Goal: Task Accomplishment & Management: Complete application form

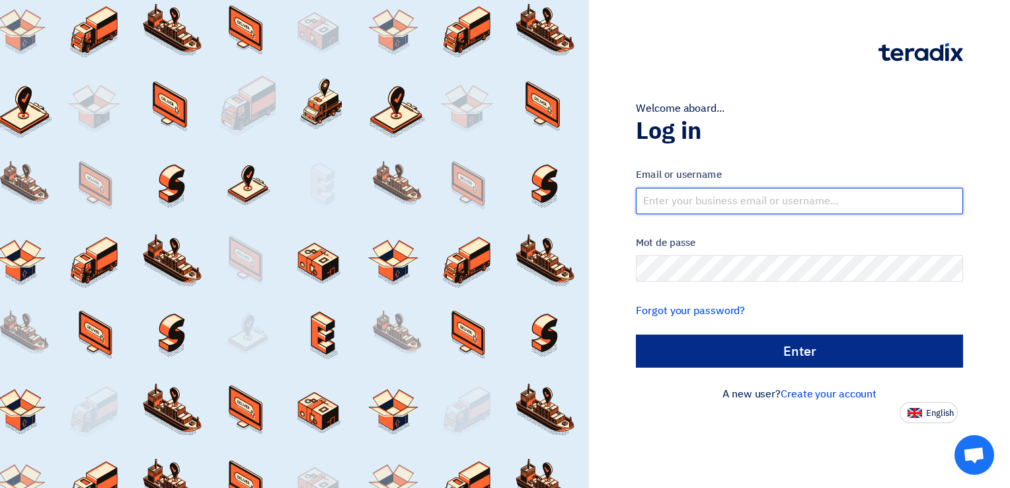
type input "[EMAIL_ADDRESS][DOMAIN_NAME]"
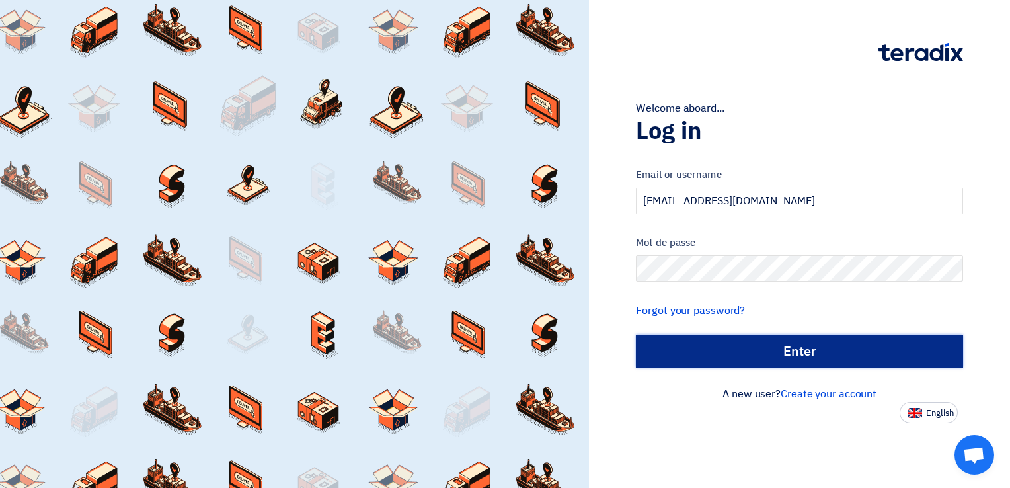
click at [742, 353] on input "الدخول" at bounding box center [799, 351] width 327 height 33
type input "Sign in"
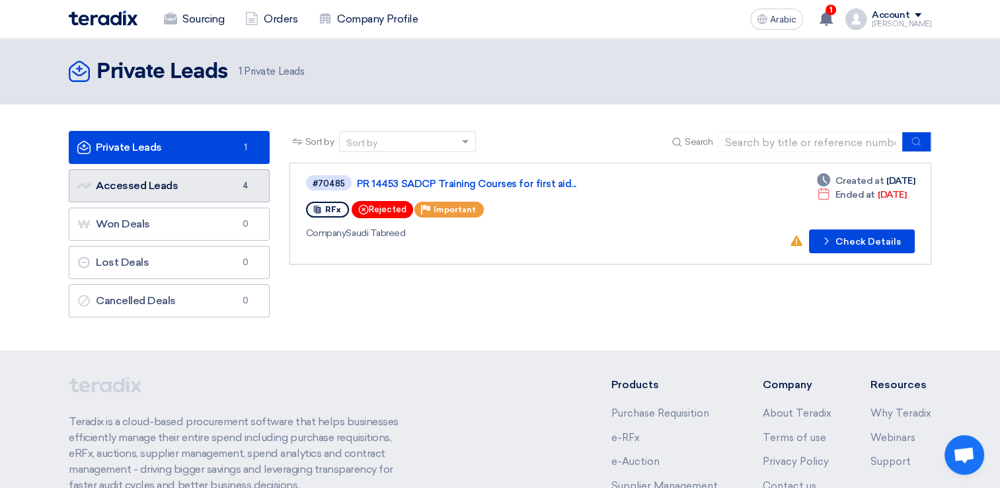
click at [143, 189] on font "Accessed Leads Accessed Leads" at bounding box center [127, 185] width 101 height 13
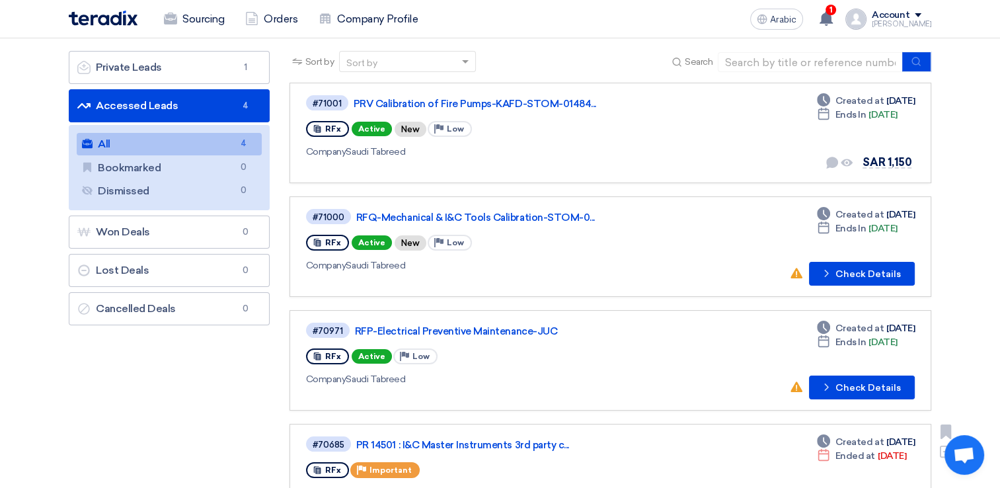
scroll to position [66, 0]
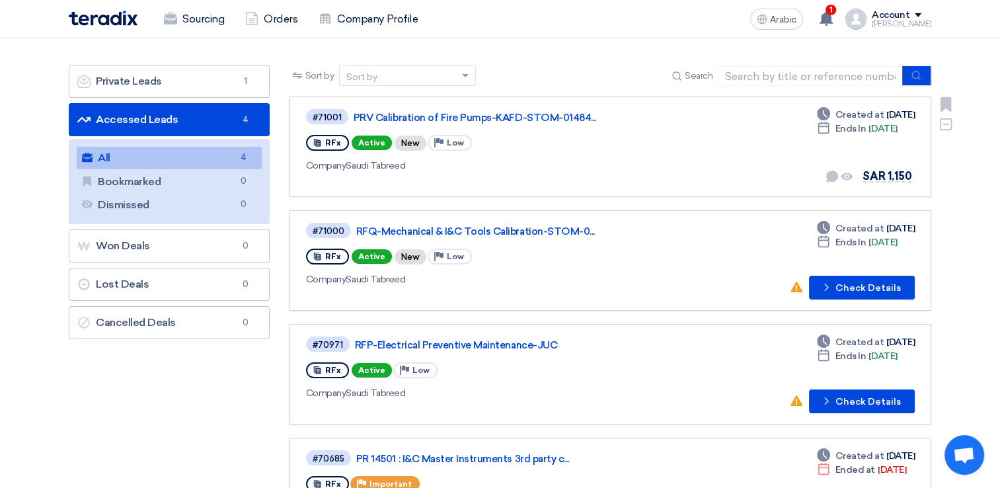
click at [516, 164] on div "Company Saudi Tabreed" at bounding box center [496, 166] width 381 height 14
click at [513, 117] on link "PRV Calibration of Fire Pumps-KAFD-STOM-01484..." at bounding box center [519, 118] width 331 height 12
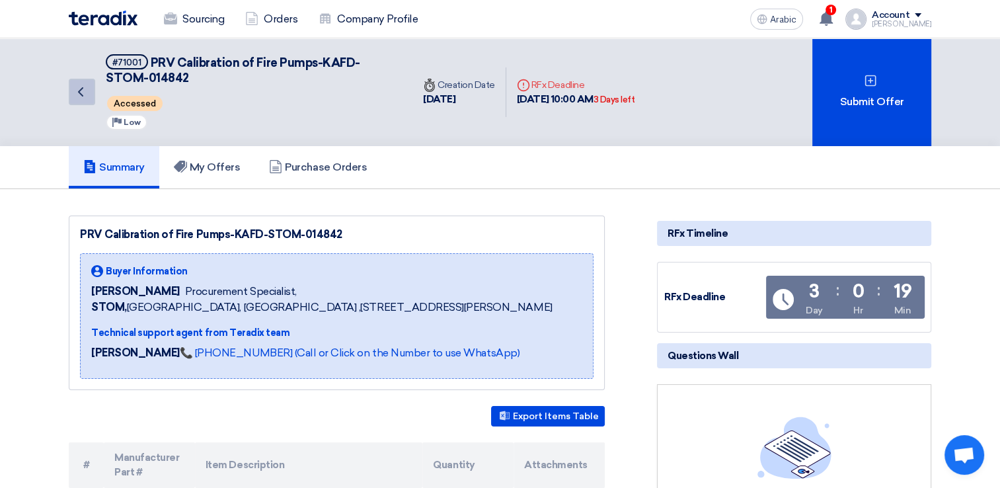
click at [79, 89] on icon "Back" at bounding box center [81, 92] width 16 height 16
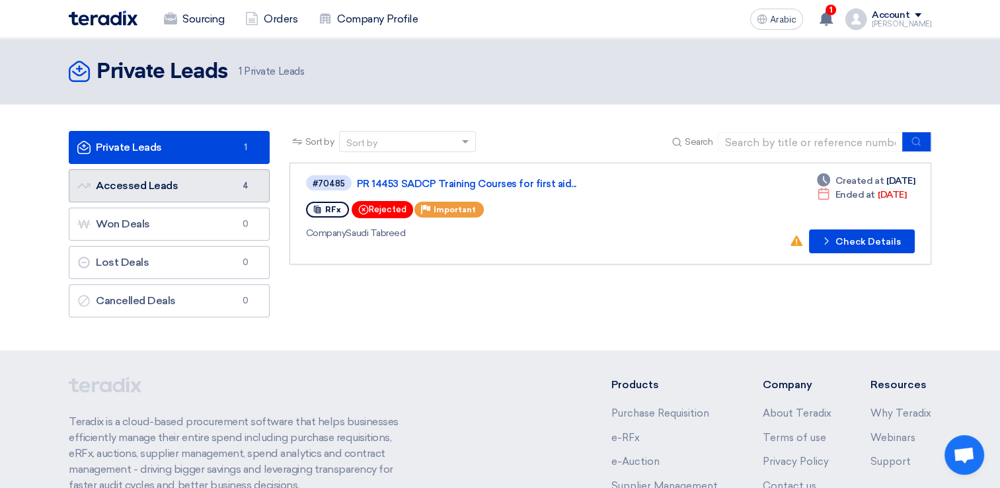
click at [177, 192] on link "Accessed Leads Accessed Leads 4" at bounding box center [169, 185] width 201 height 33
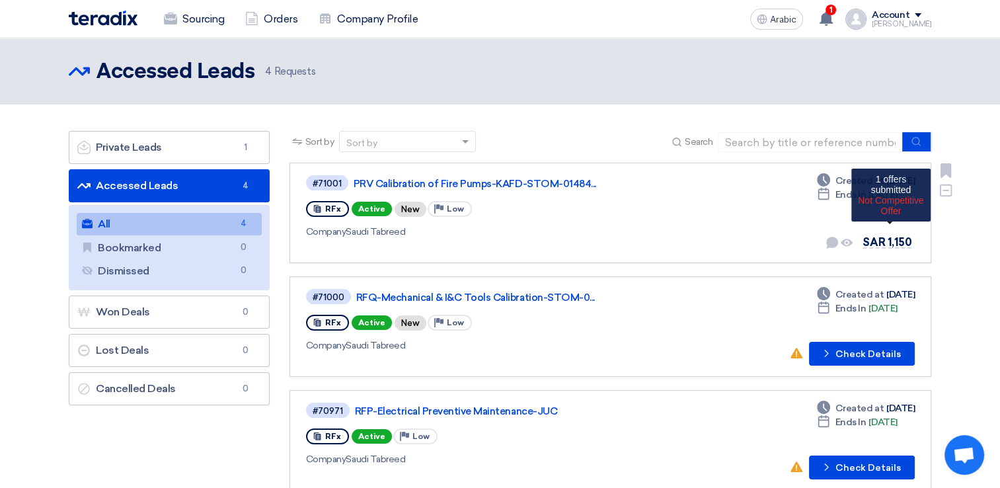
click at [873, 242] on span "SAR 1,150" at bounding box center [887, 242] width 49 height 13
click at [879, 211] on div "Deadline Created at [DATE] Deadline Ends In [DATE] No direct communication yet …" at bounding box center [866, 213] width 98 height 78
click at [763, 214] on div "#71001 PRV Calibration of Fire Pumps-KAFD-STOM-01484... RFx Active New Priority…" at bounding box center [610, 213] width 609 height 78
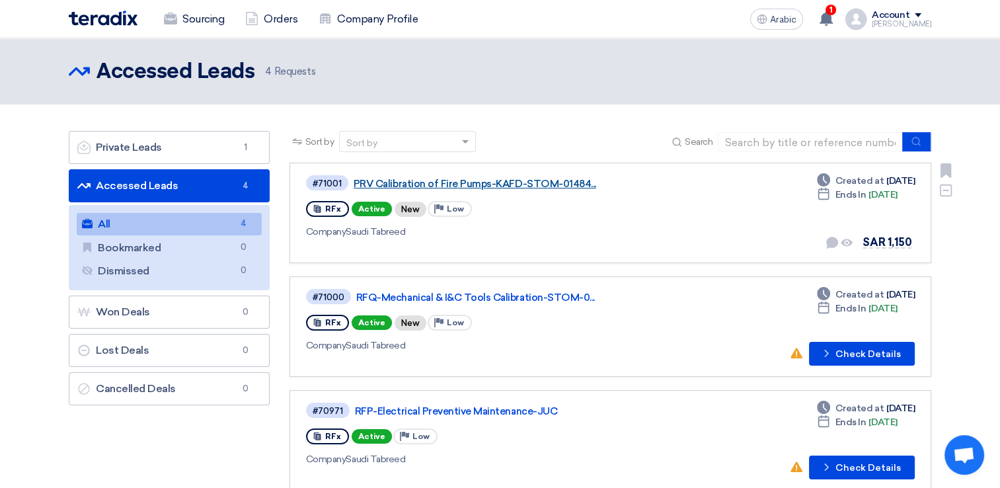
click at [616, 184] on link "PRV Calibration of Fire Pumps-KAFD-STOM-01484..." at bounding box center [519, 184] width 331 height 12
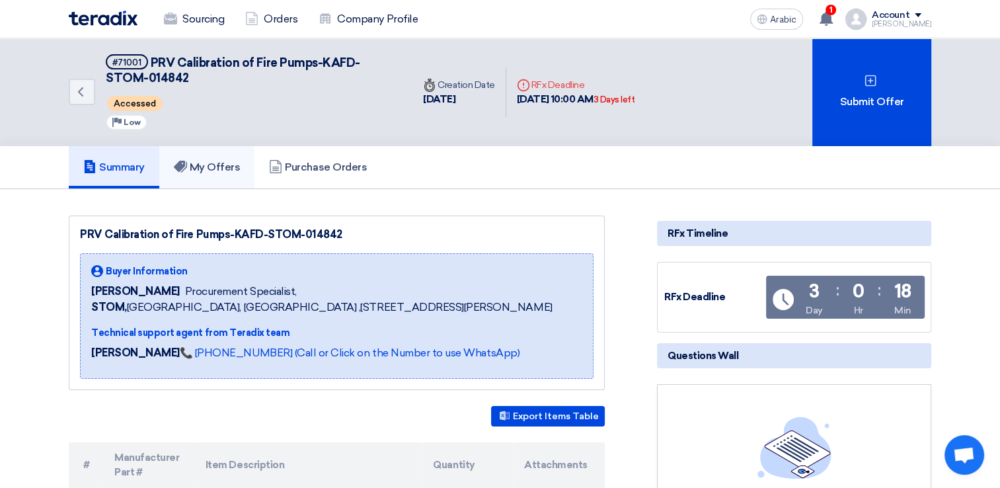
click at [204, 171] on font "My Offers" at bounding box center [215, 167] width 51 height 13
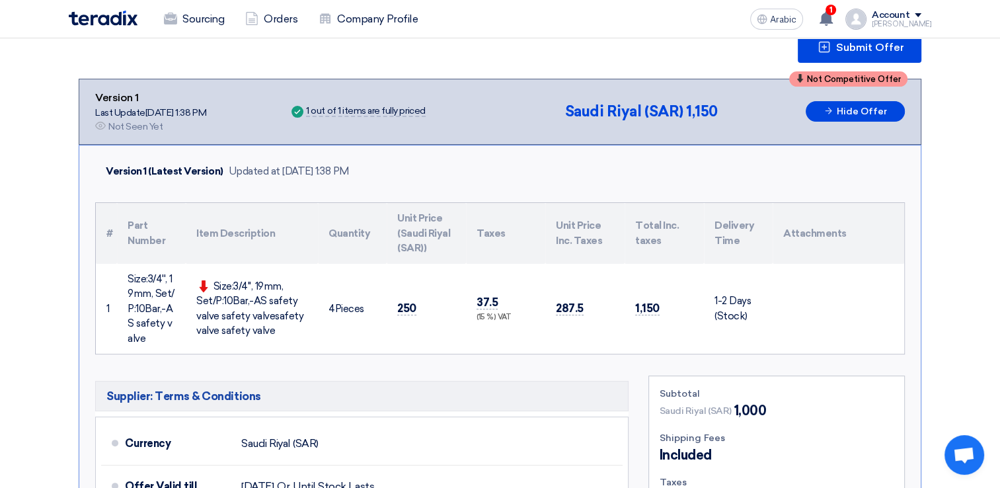
scroll to position [264, 0]
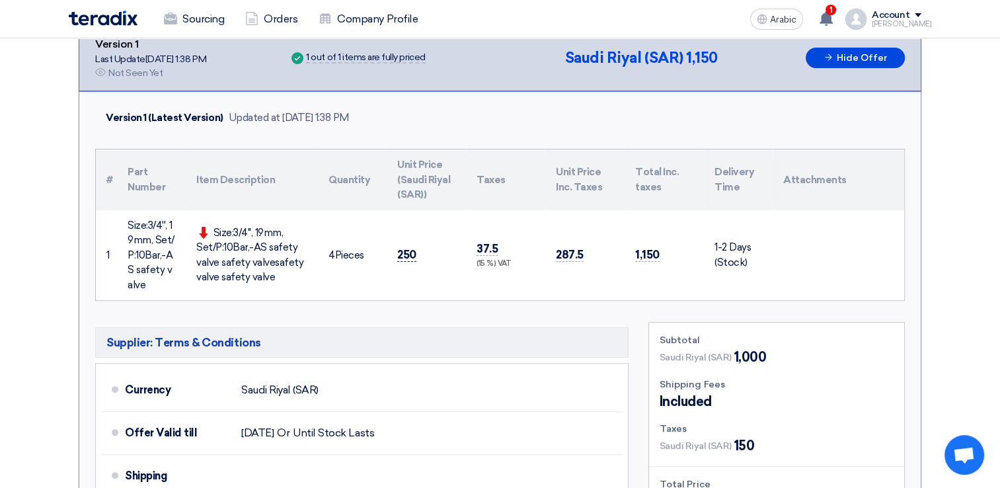
click at [408, 253] on span "250" at bounding box center [406, 255] width 19 height 14
click at [413, 255] on span "250" at bounding box center [406, 255] width 19 height 14
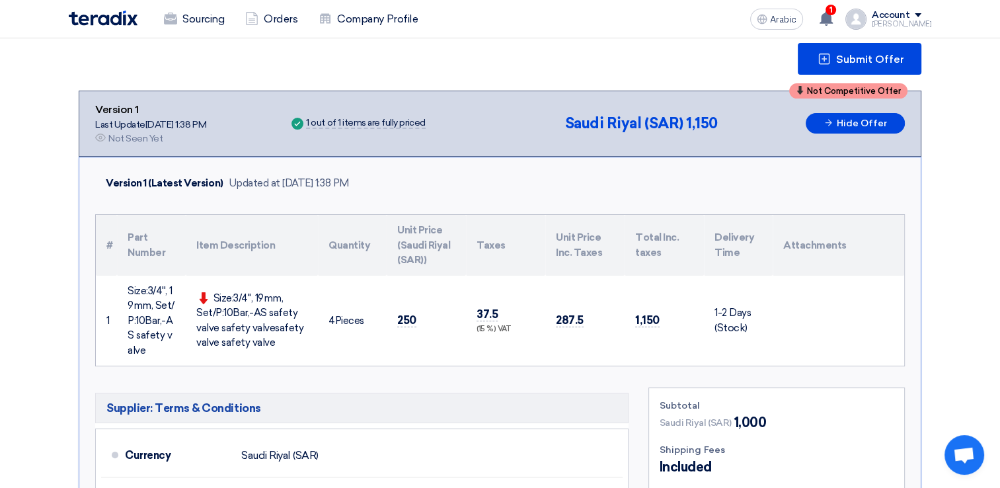
scroll to position [198, 0]
click at [409, 319] on span "250" at bounding box center [406, 321] width 19 height 14
click at [415, 319] on span "250" at bounding box center [406, 321] width 19 height 14
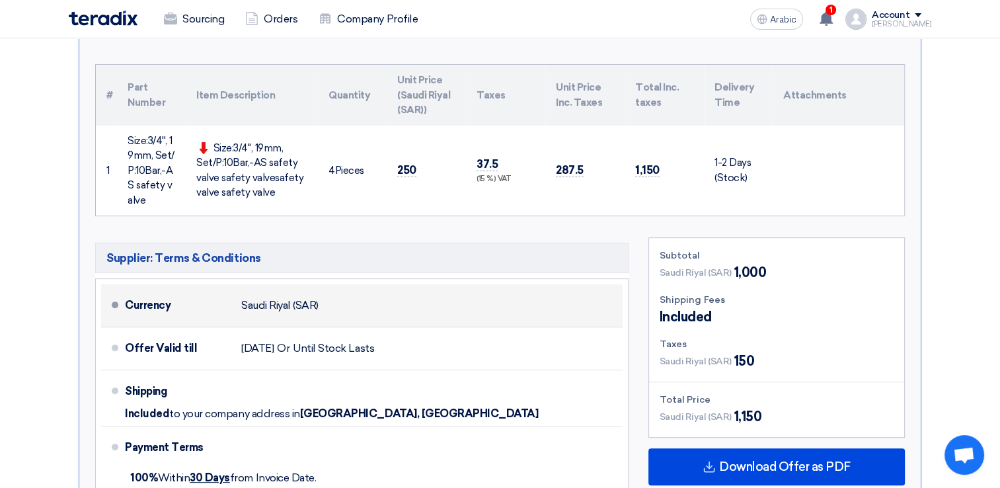
scroll to position [331, 0]
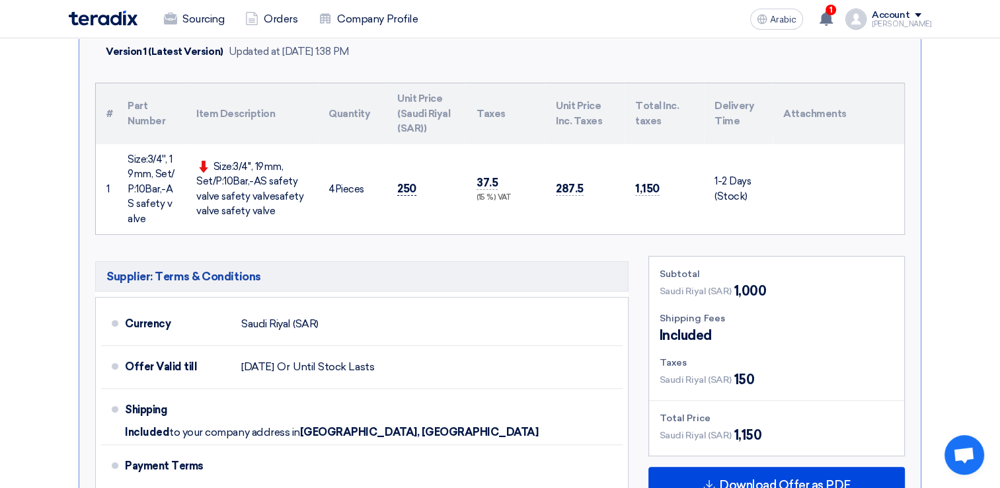
click at [410, 188] on span "250" at bounding box center [406, 189] width 19 height 14
drag, startPoint x: 410, startPoint y: 188, endPoint x: 418, endPoint y: 210, distance: 23.2
click at [418, 210] on td "250" at bounding box center [426, 189] width 79 height 91
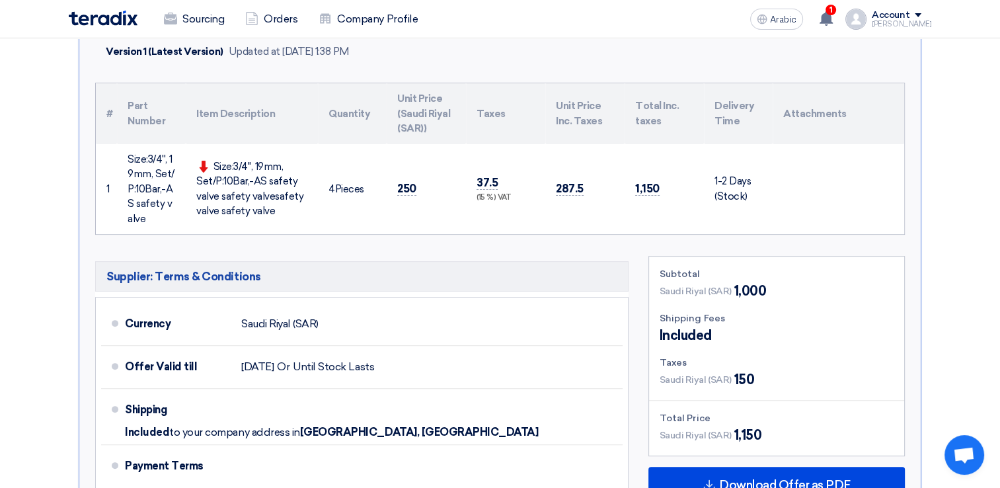
click at [418, 210] on td "250" at bounding box center [426, 189] width 79 height 91
click at [356, 161] on td "4 Pieces" at bounding box center [352, 189] width 69 height 91
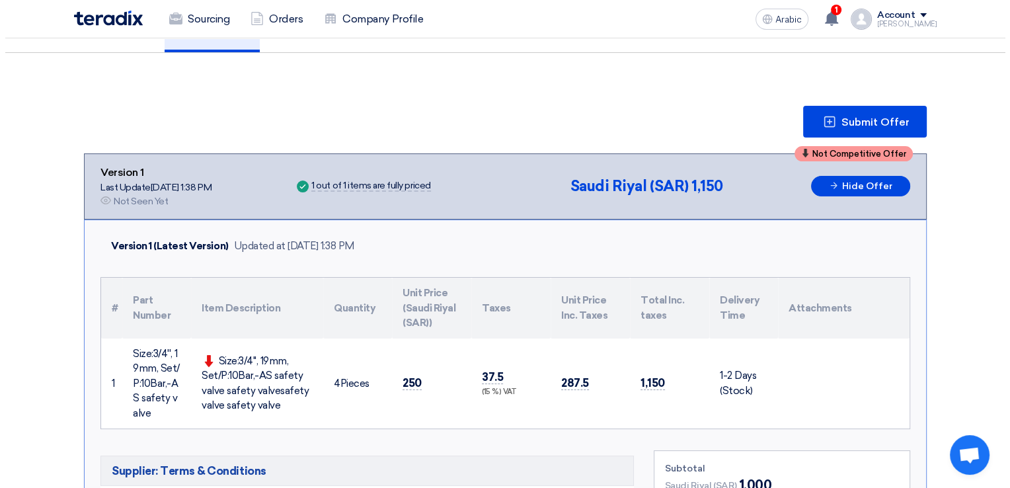
scroll to position [132, 0]
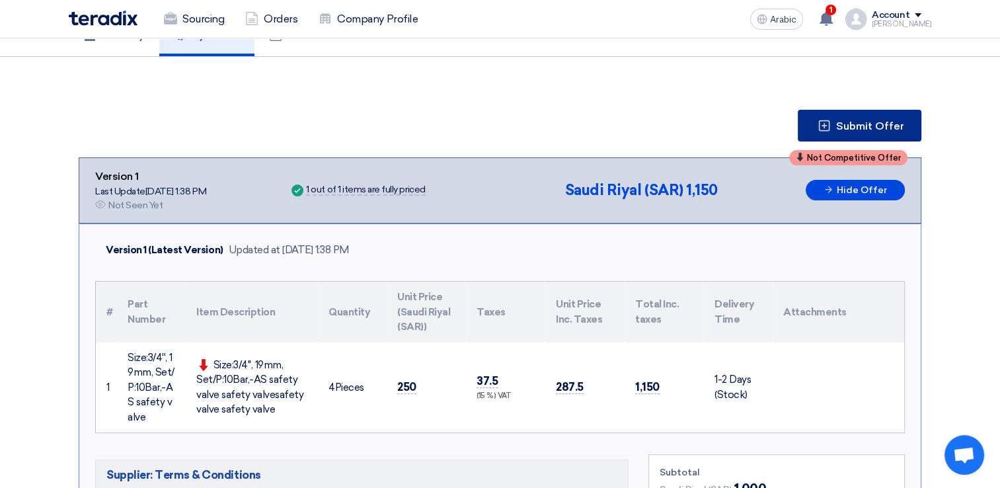
click at [817, 123] on button "Submit Offer" at bounding box center [860, 126] width 124 height 32
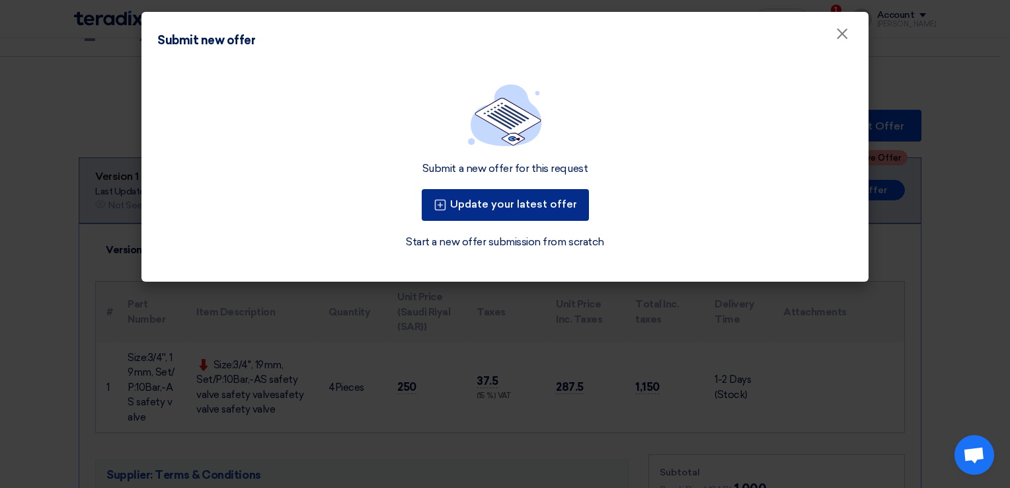
click at [540, 208] on font "Update your latest offer" at bounding box center [513, 204] width 127 height 13
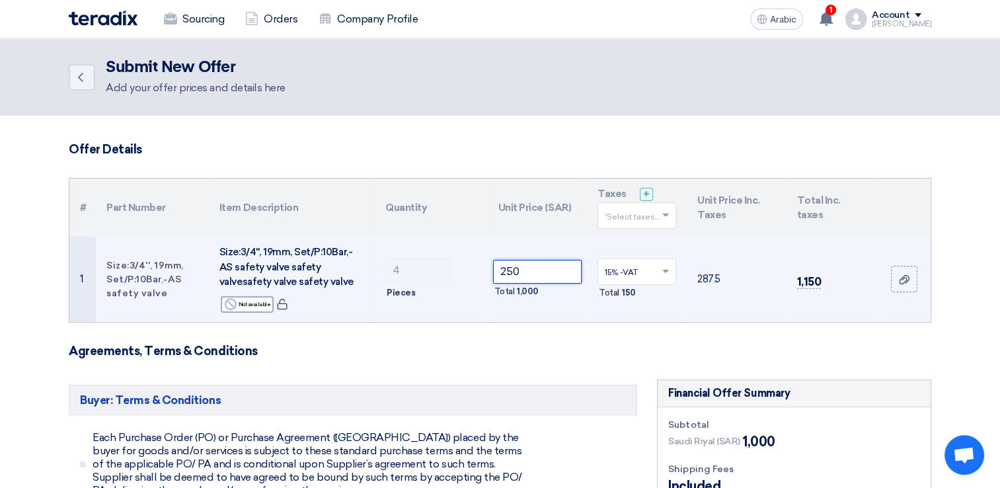
click at [536, 273] on input "250" at bounding box center [537, 272] width 89 height 24
type input "2"
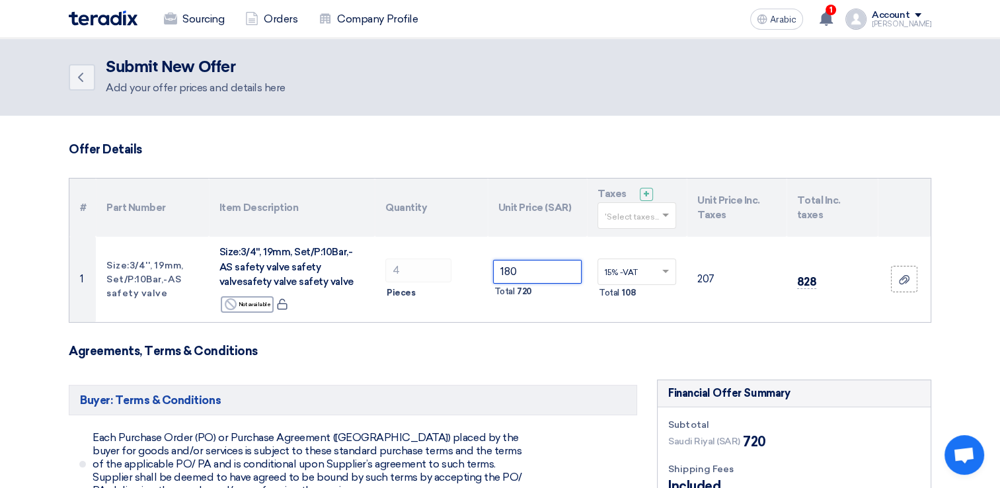
type input "180"
click at [569, 347] on h3 "Agreements, Terms & Conditions" at bounding box center [500, 351] width 863 height 15
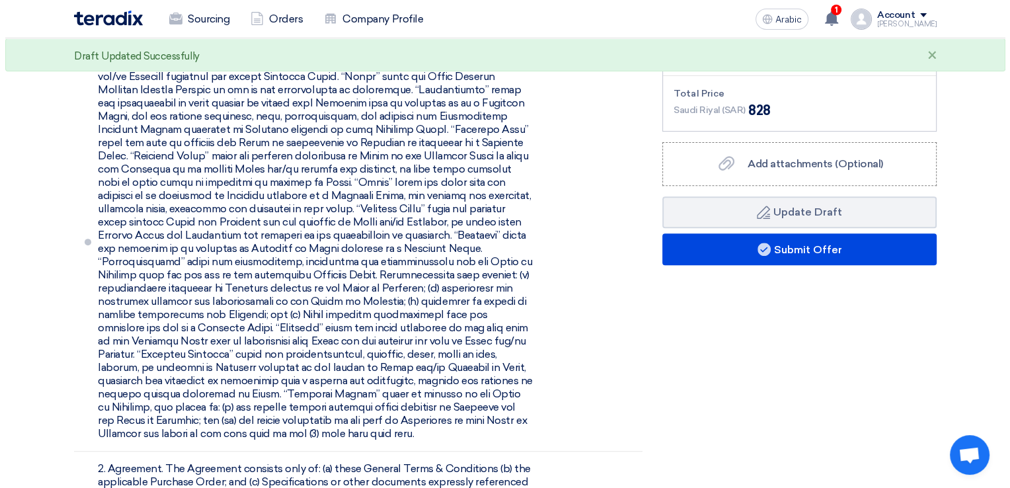
scroll to position [463, 0]
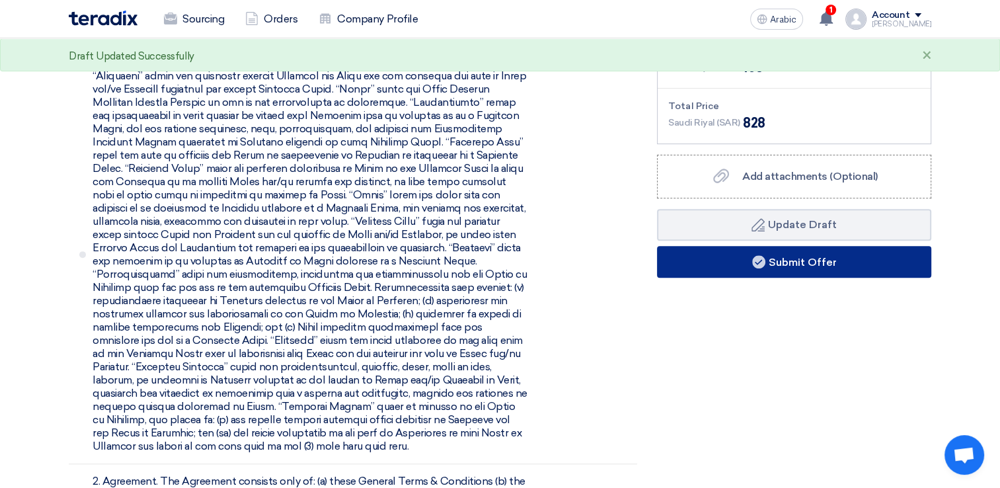
click at [733, 267] on button "Submit Offer" at bounding box center [794, 262] width 274 height 32
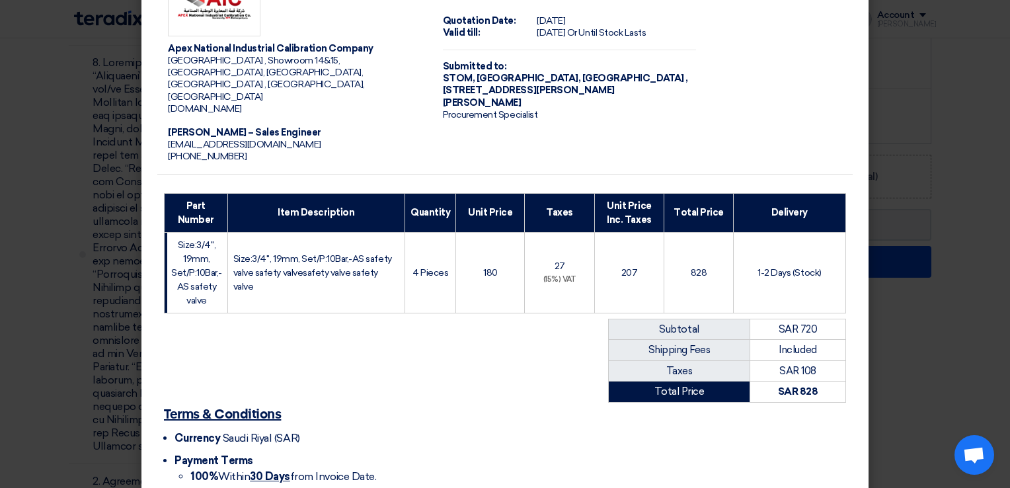
scroll to position [145, 0]
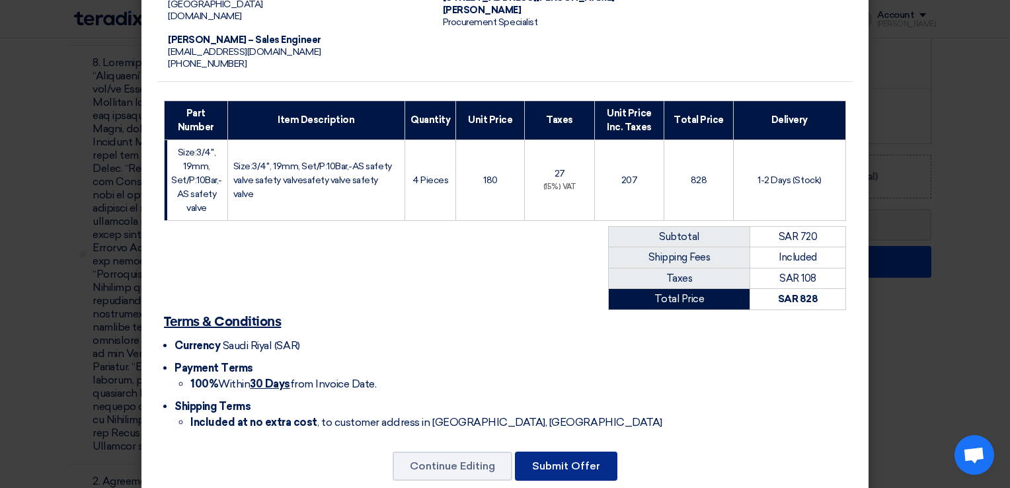
click at [566, 452] on button "Submit Offer" at bounding box center [566, 466] width 102 height 29
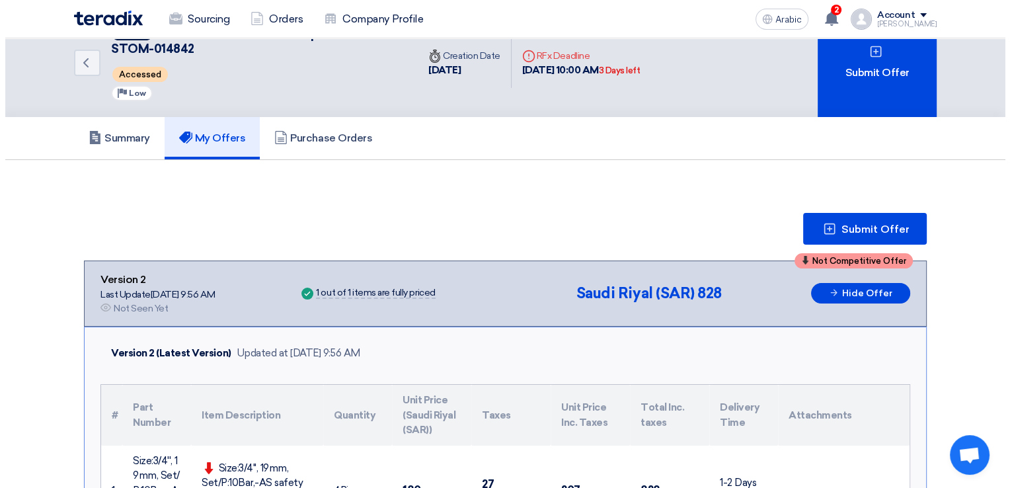
scroll to position [19, 0]
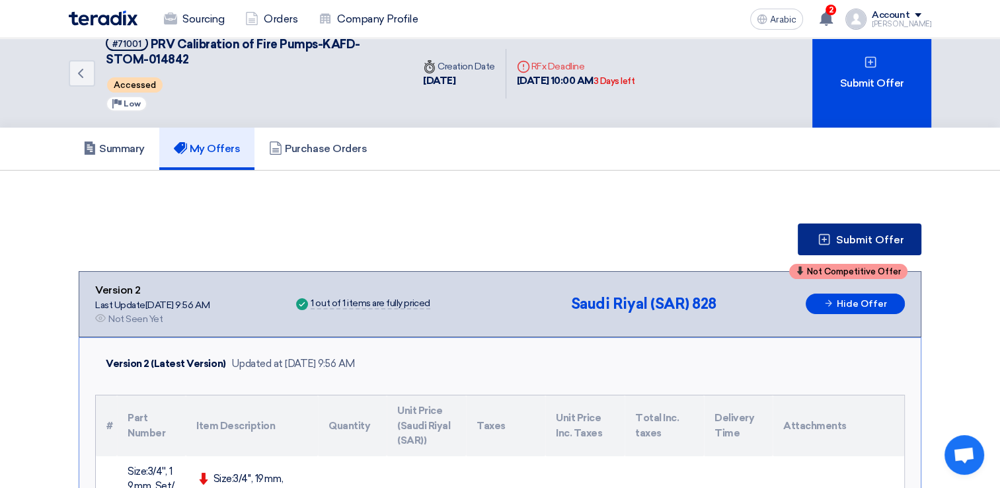
click at [830, 242] on use at bounding box center [824, 238] width 11 height 11
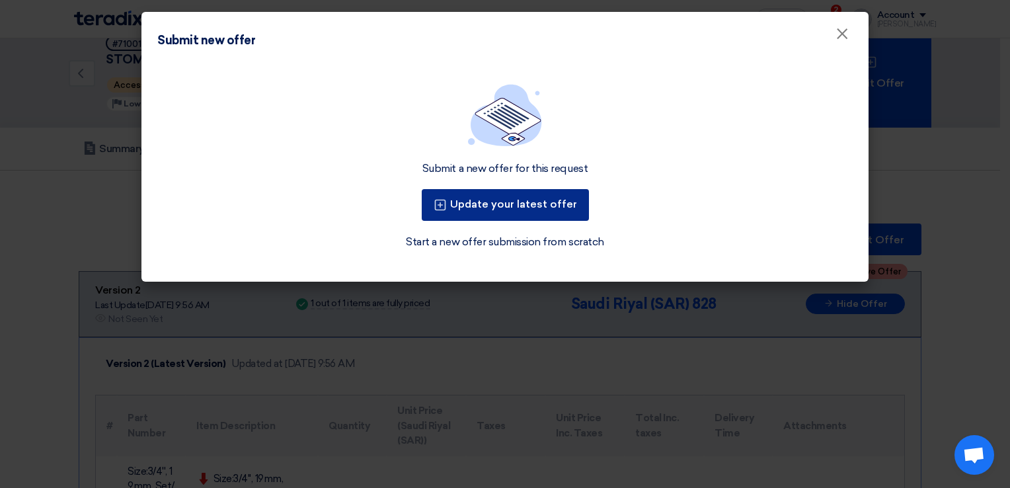
click at [558, 210] on button "Update your latest offer" at bounding box center [505, 205] width 167 height 32
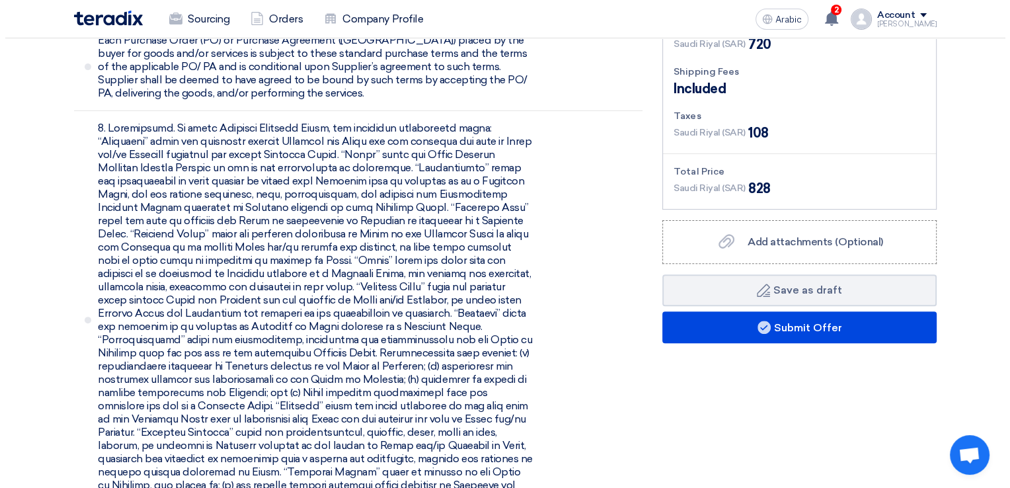
scroll to position [397, 0]
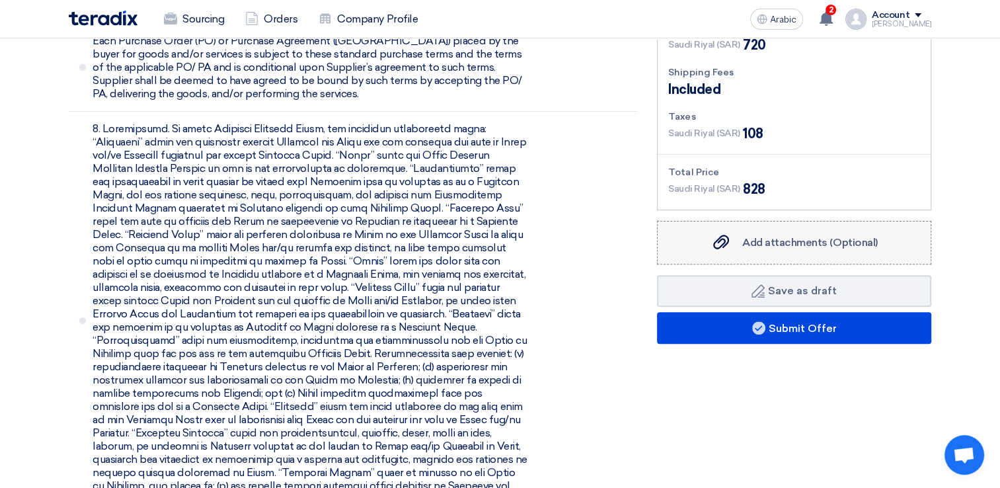
click at [760, 247] on span "Add attachments (Optional)" at bounding box center [811, 242] width 136 height 13
click at [0, 0] on input "Add attachments (Optional) Add attachments (Optional)" at bounding box center [0, 0] width 0 height 0
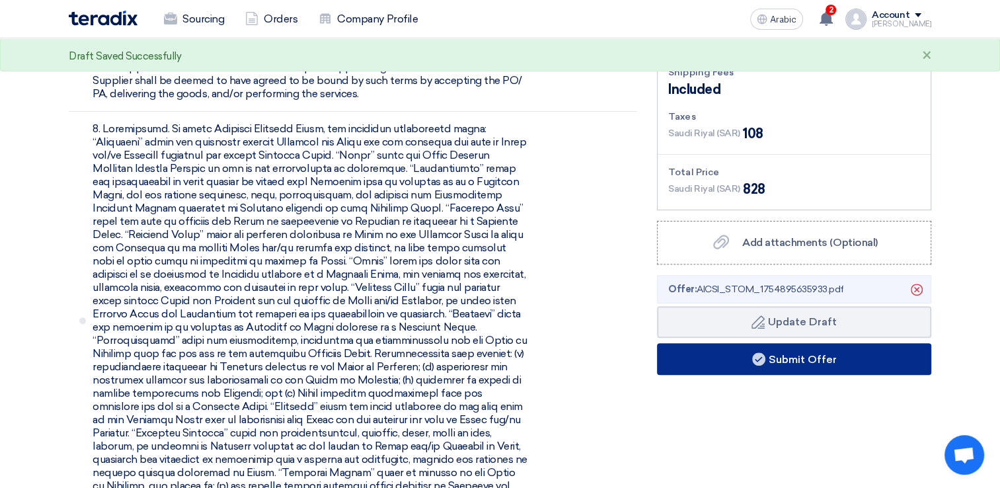
click at [795, 360] on font "Submit Offer" at bounding box center [803, 358] width 68 height 13
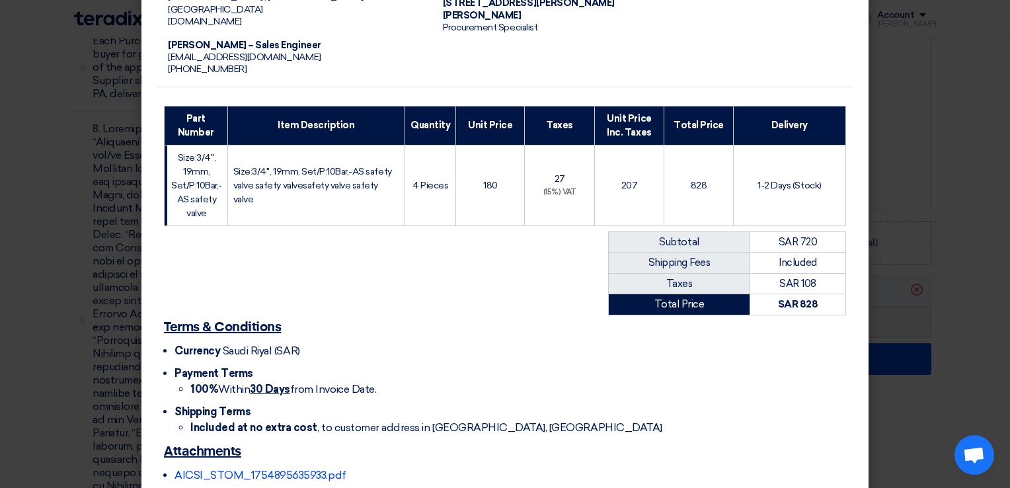
scroll to position [193, 0]
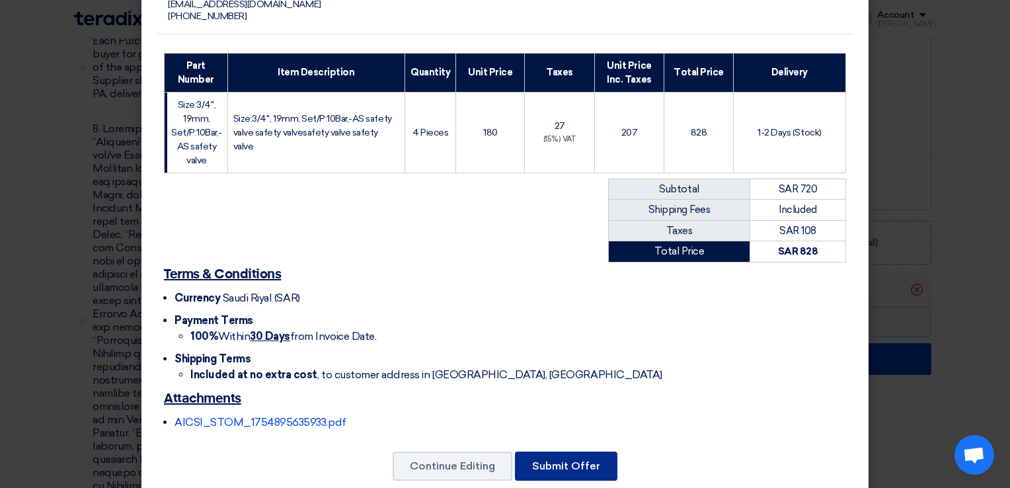
click at [551, 452] on button "Submit Offer" at bounding box center [566, 466] width 102 height 29
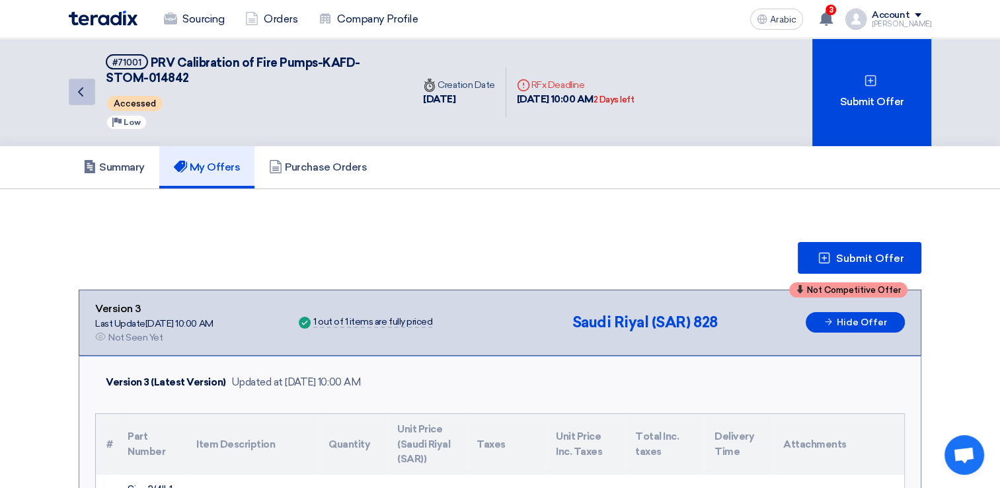
click at [79, 88] on icon "Back" at bounding box center [81, 92] width 16 height 16
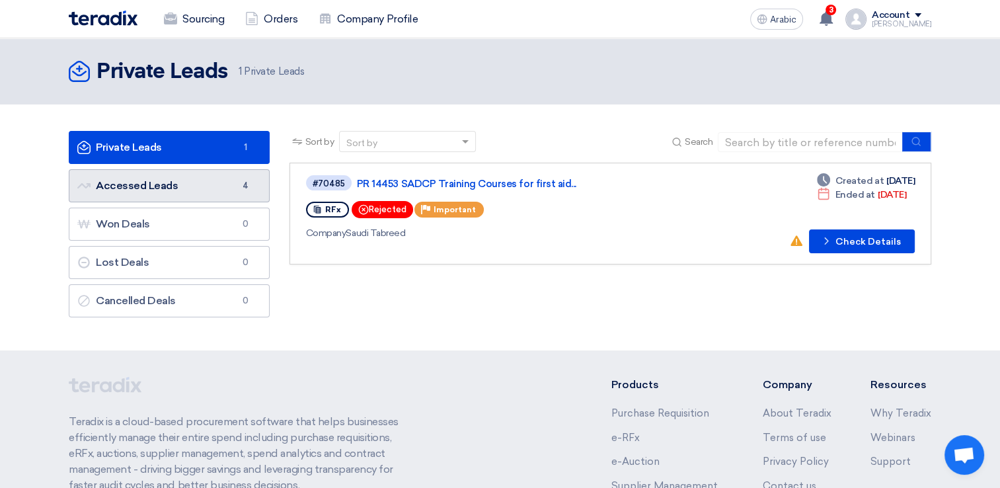
click at [210, 190] on link "Accessed Leads Accessed Leads 4" at bounding box center [169, 185] width 201 height 33
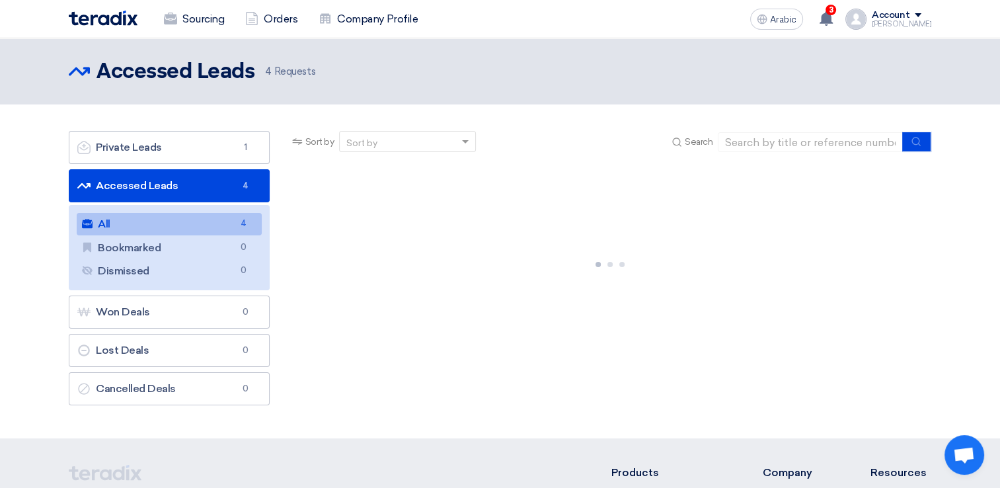
click at [240, 186] on span "4" at bounding box center [245, 185] width 16 height 13
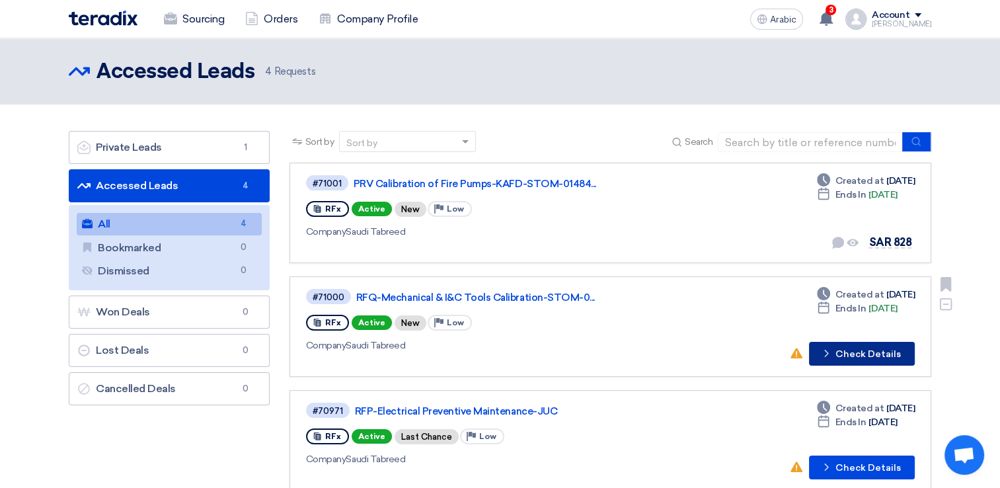
click at [859, 358] on button "Check details Check Details" at bounding box center [862, 354] width 106 height 24
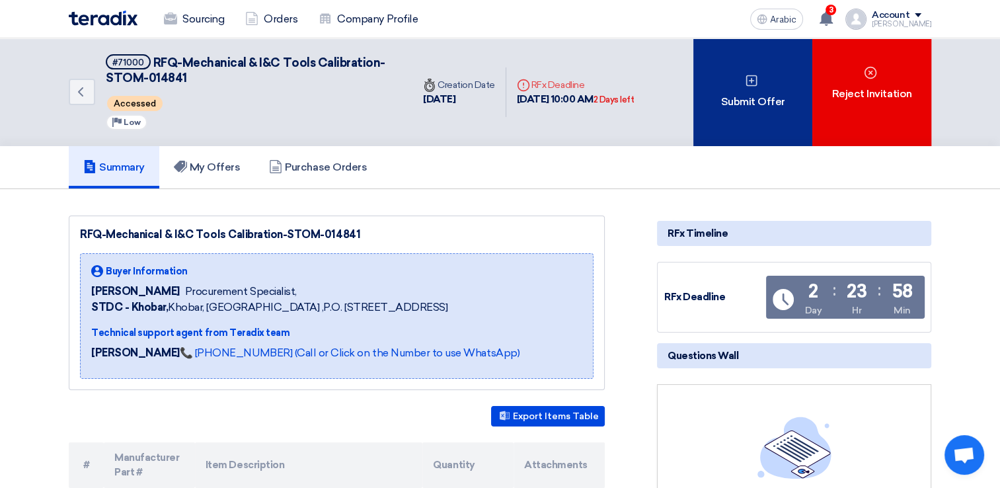
click at [734, 119] on div "Submit Offer" at bounding box center [753, 92] width 119 height 108
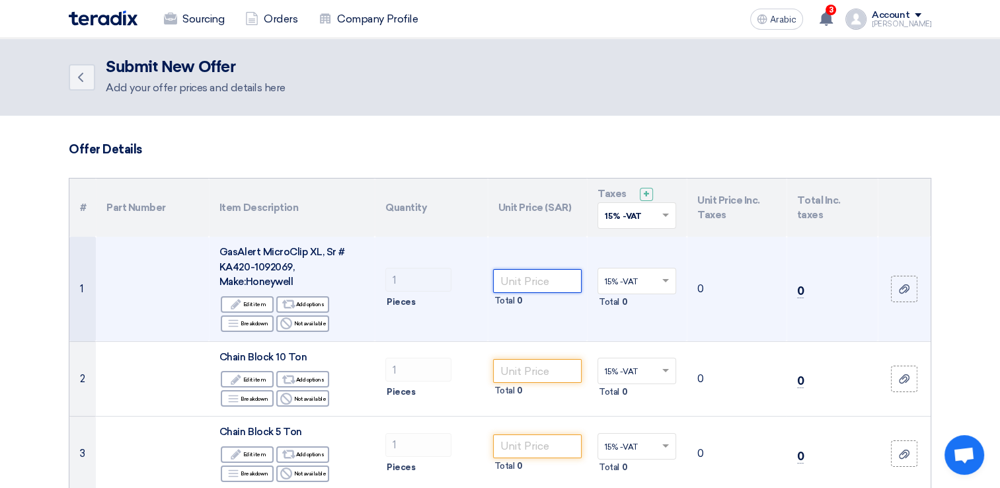
click at [546, 281] on input "number" at bounding box center [537, 281] width 89 height 24
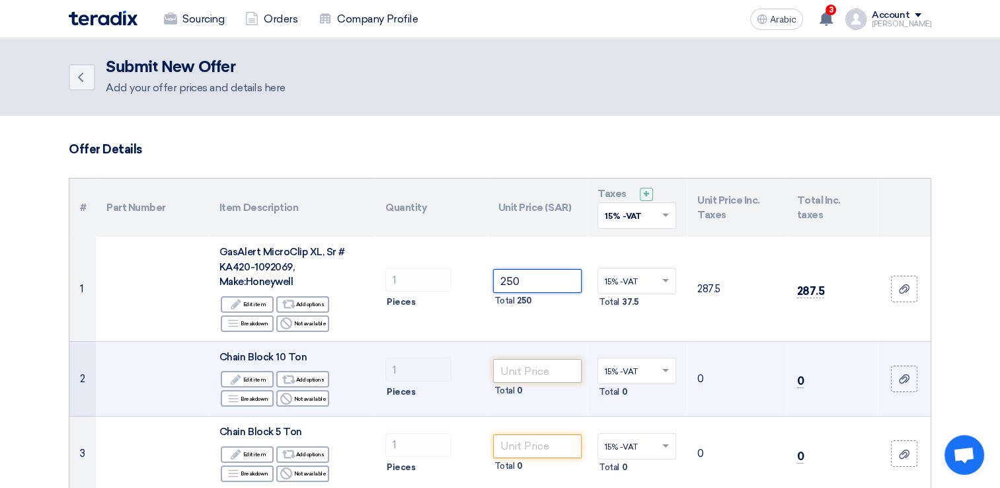
type input "250"
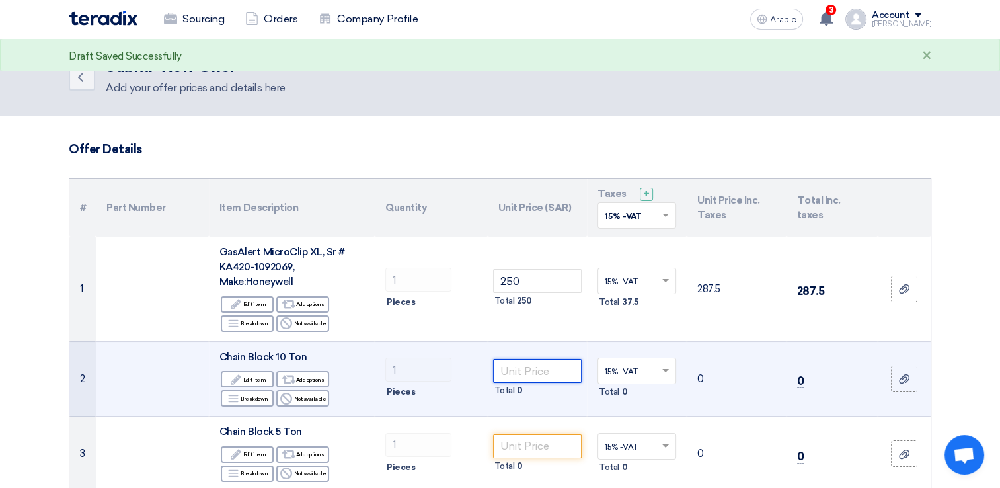
click at [531, 372] on input "number" at bounding box center [537, 371] width 89 height 24
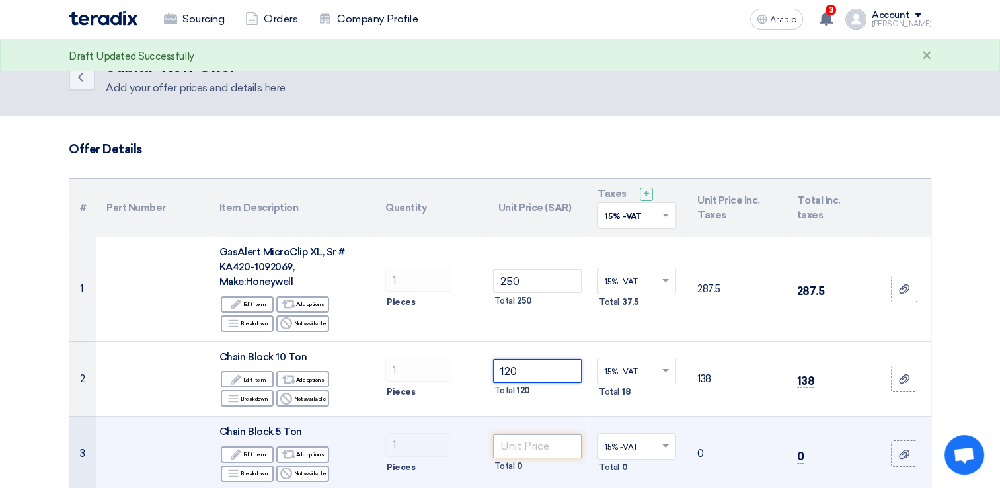
type input "120"
click at [551, 447] on input "number" at bounding box center [537, 446] width 89 height 24
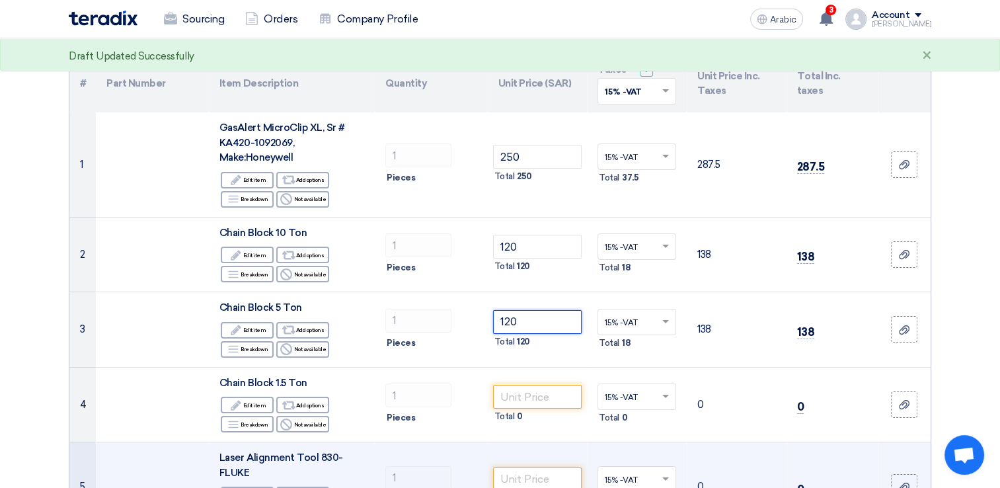
scroll to position [132, 0]
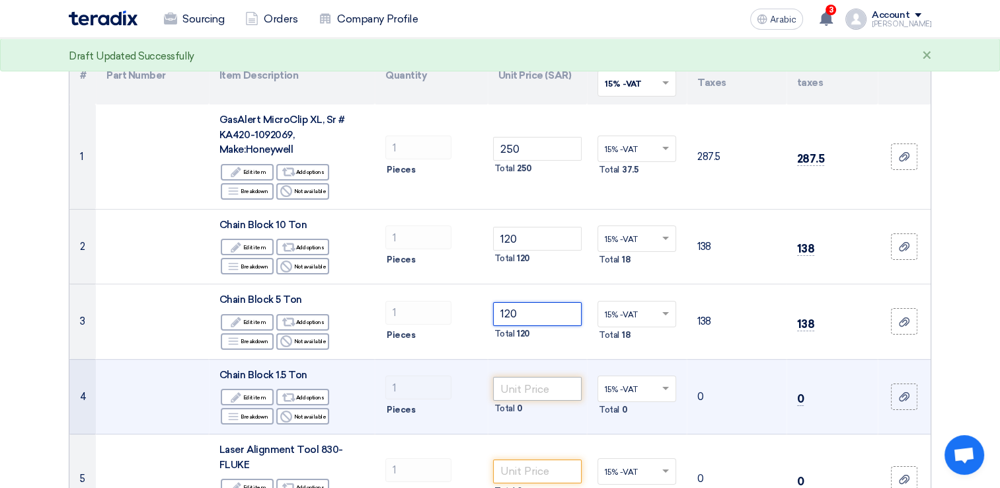
type input "120"
click at [561, 386] on input "number" at bounding box center [537, 389] width 89 height 24
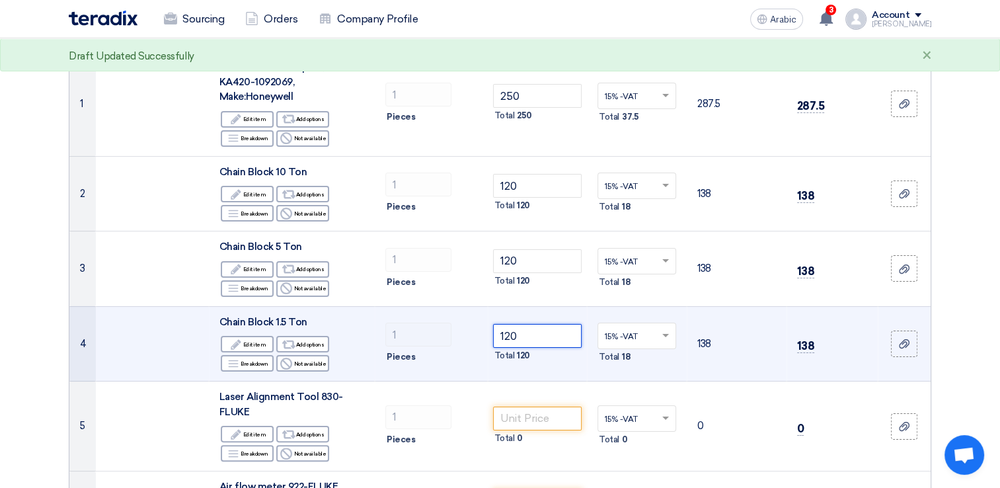
scroll to position [264, 0]
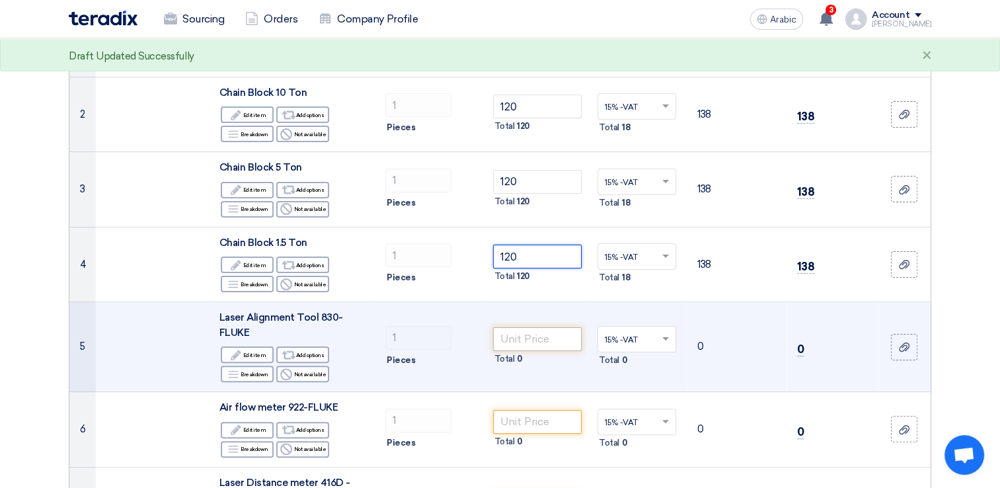
type input "120"
click at [542, 343] on input "number" at bounding box center [537, 339] width 89 height 24
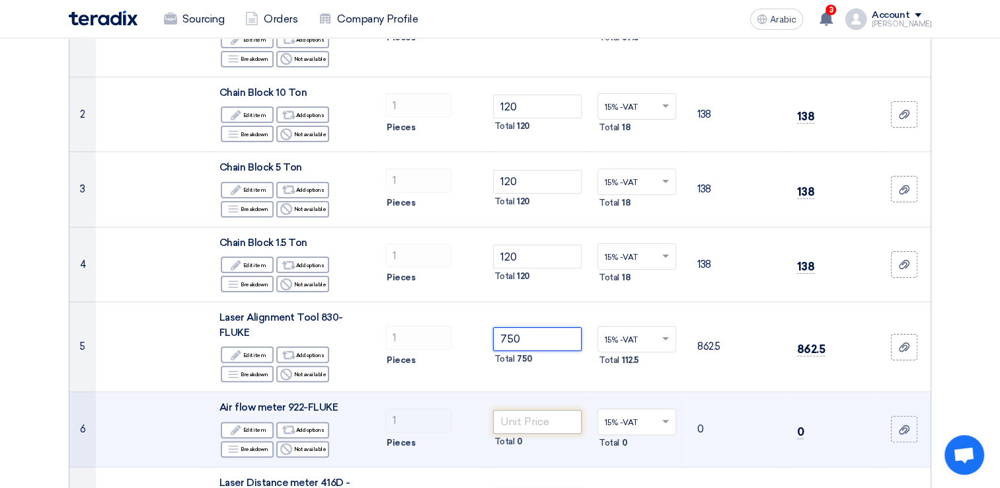
type input "750"
click at [521, 418] on input "number" at bounding box center [537, 422] width 89 height 24
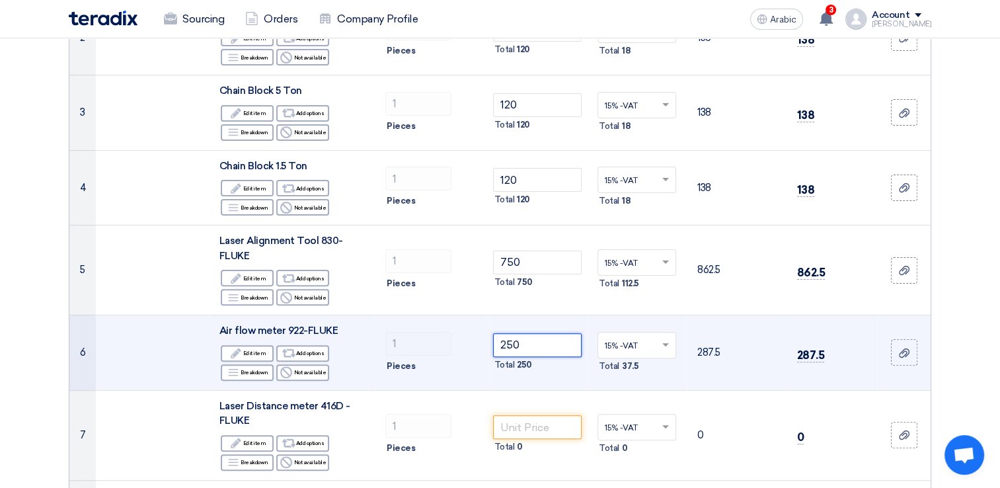
scroll to position [397, 0]
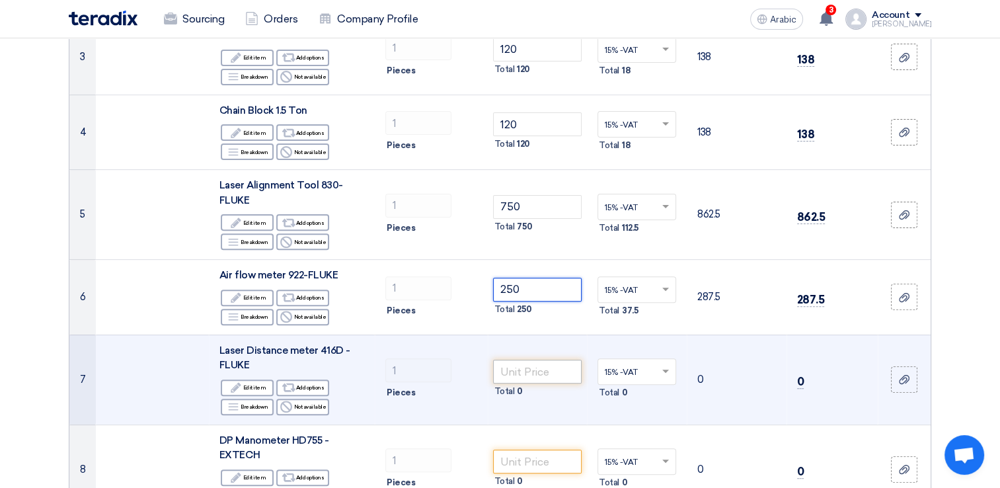
type input "250"
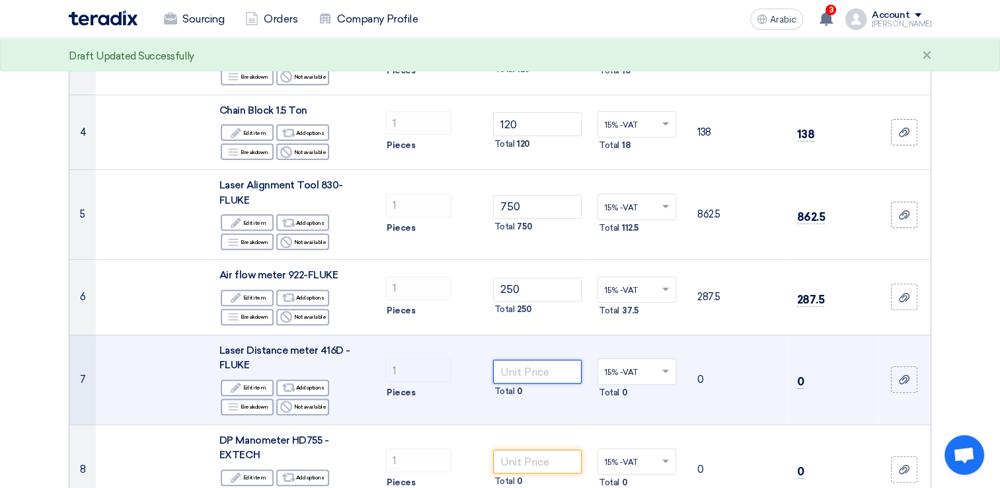
click at [534, 374] on input "number" at bounding box center [537, 372] width 89 height 24
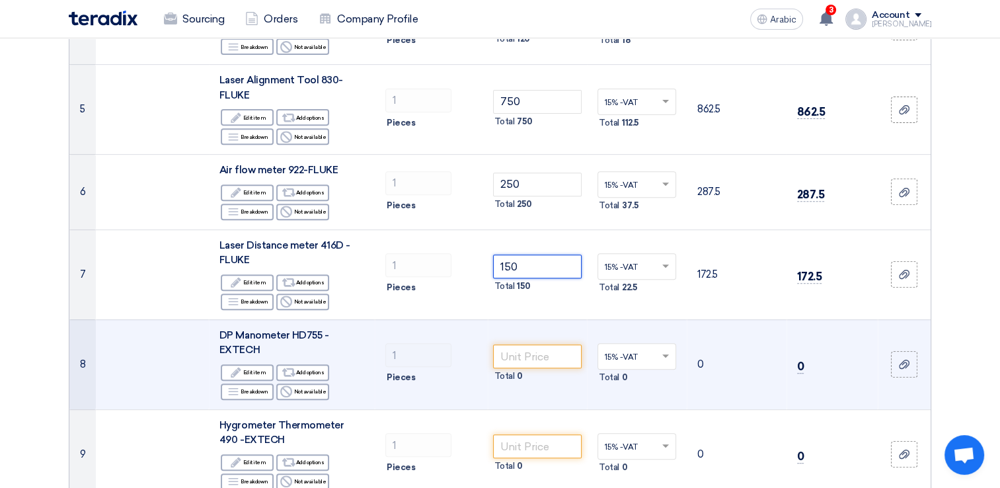
scroll to position [529, 0]
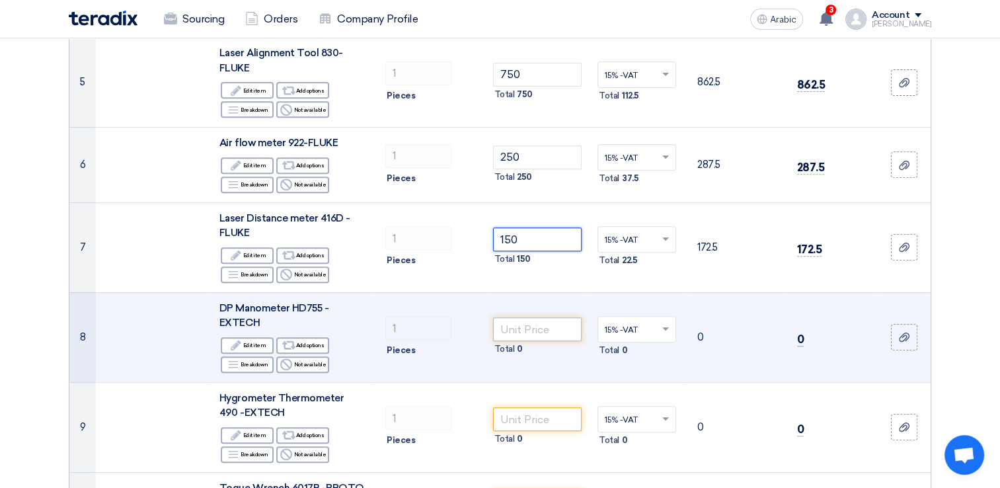
type input "150"
click at [536, 329] on input "number" at bounding box center [537, 329] width 89 height 24
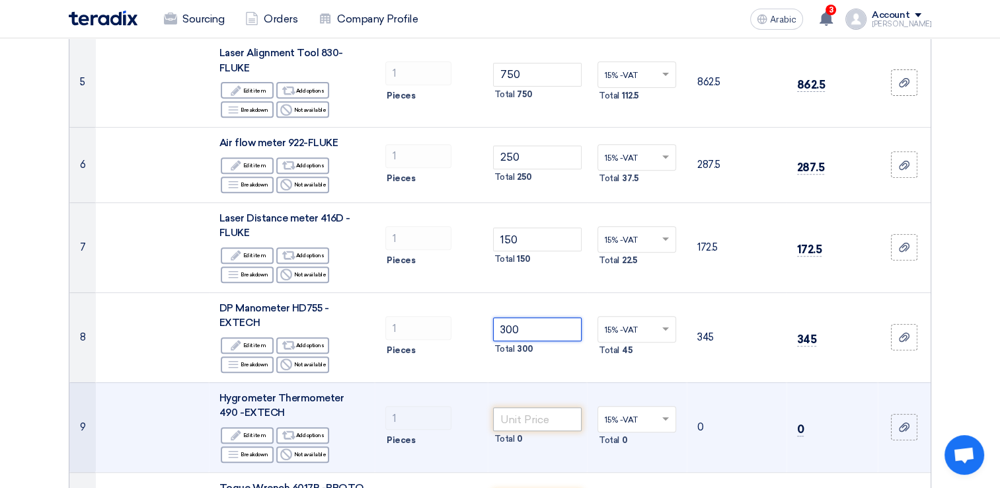
type input "300"
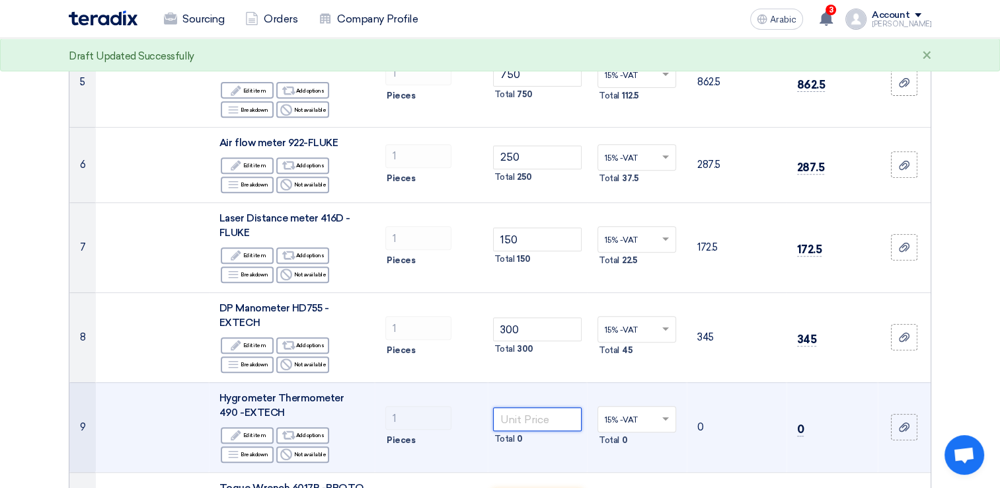
click at [538, 417] on input "number" at bounding box center [537, 419] width 89 height 24
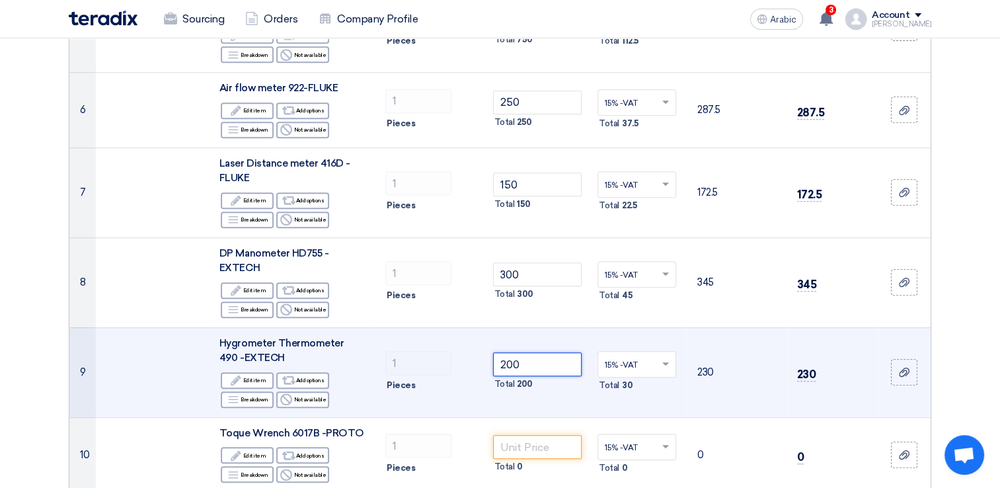
scroll to position [661, 0]
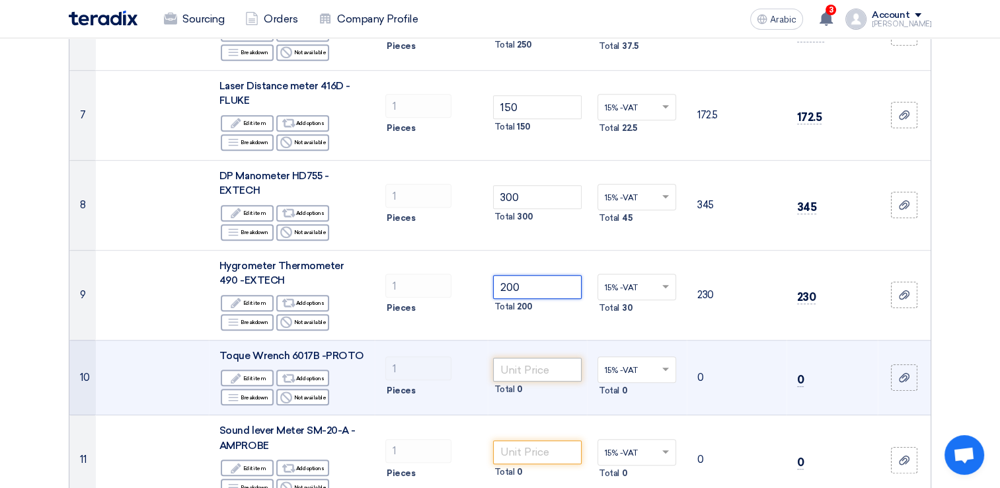
type input "200"
click at [544, 368] on input "number" at bounding box center [537, 370] width 89 height 24
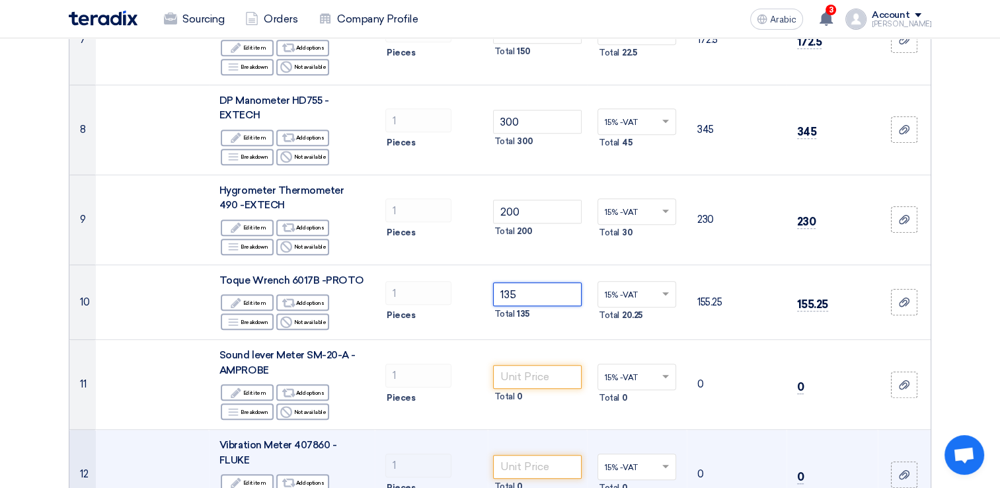
scroll to position [793, 0]
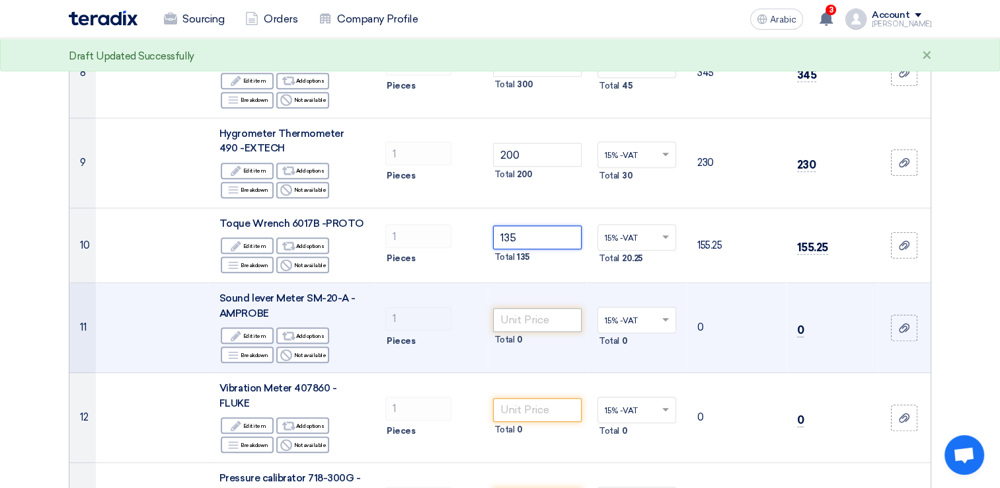
type input "135"
click at [526, 317] on input "number" at bounding box center [537, 320] width 89 height 24
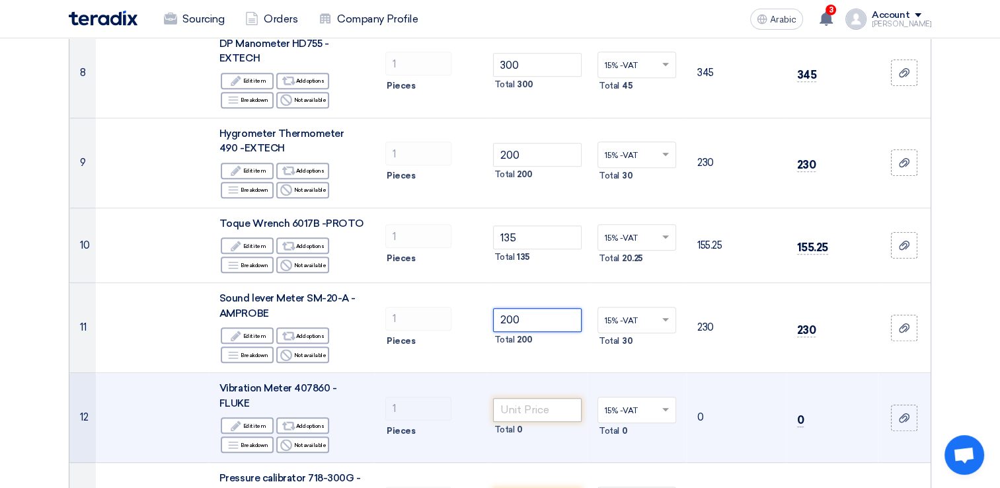
type input "200"
click at [530, 411] on input "number" at bounding box center [537, 410] width 89 height 24
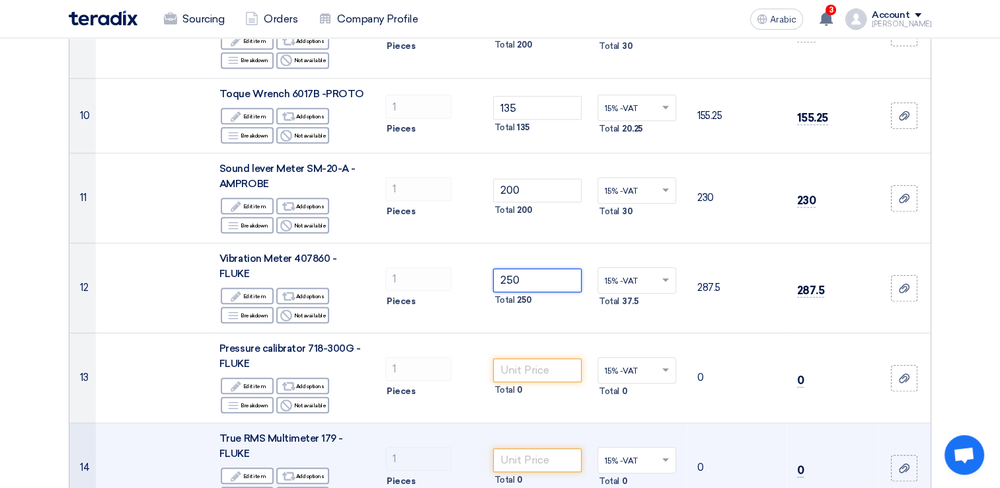
scroll to position [926, 0]
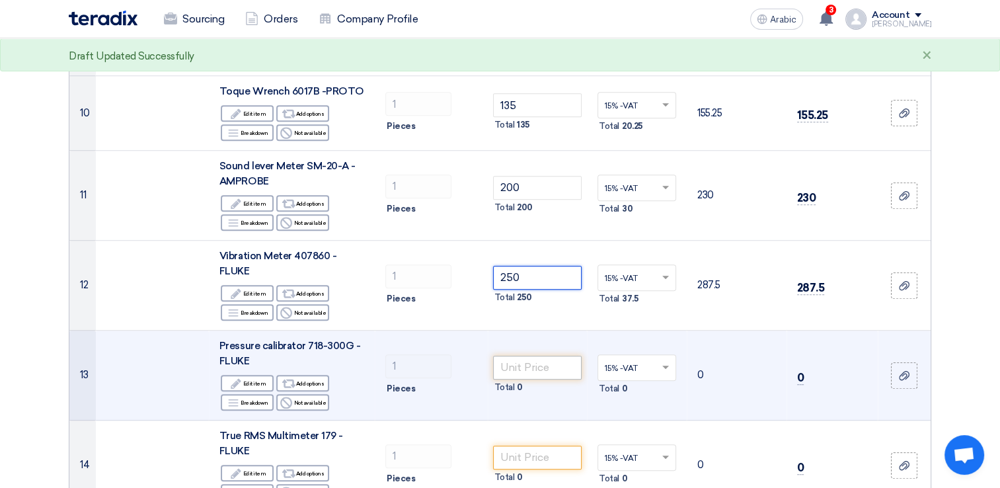
type input "250"
click at [524, 368] on input "number" at bounding box center [537, 368] width 89 height 24
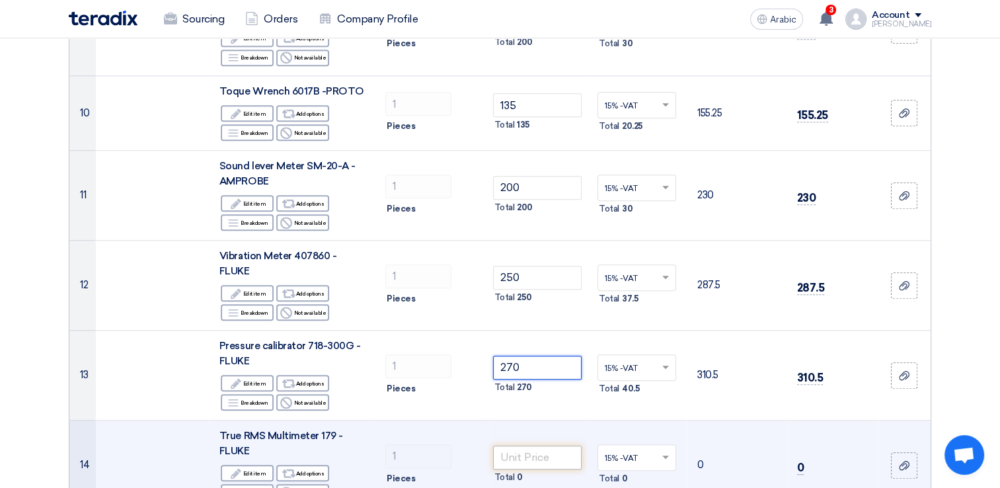
type input "270"
click at [540, 459] on input "number" at bounding box center [537, 458] width 89 height 24
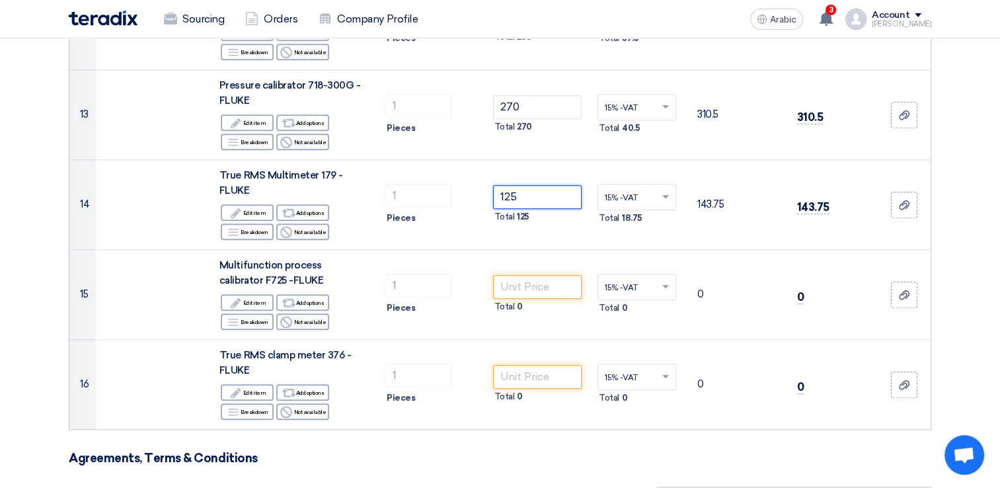
scroll to position [1190, 0]
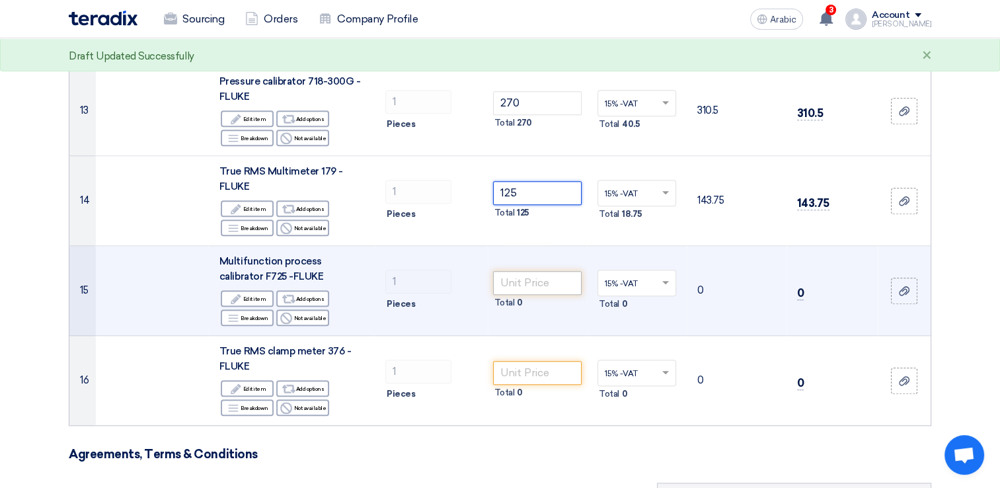
type input "125"
click at [547, 278] on input "number" at bounding box center [537, 283] width 89 height 24
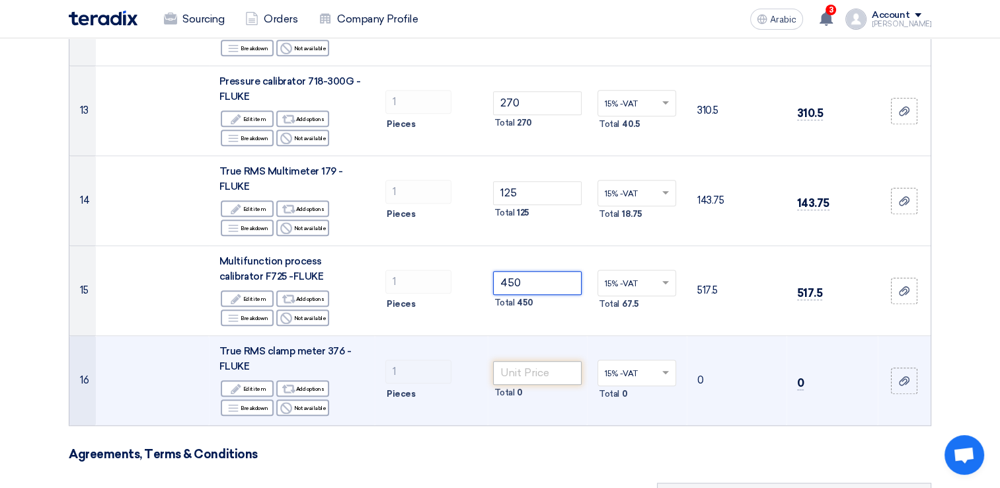
type input "450"
click at [542, 372] on input "number" at bounding box center [537, 373] width 89 height 24
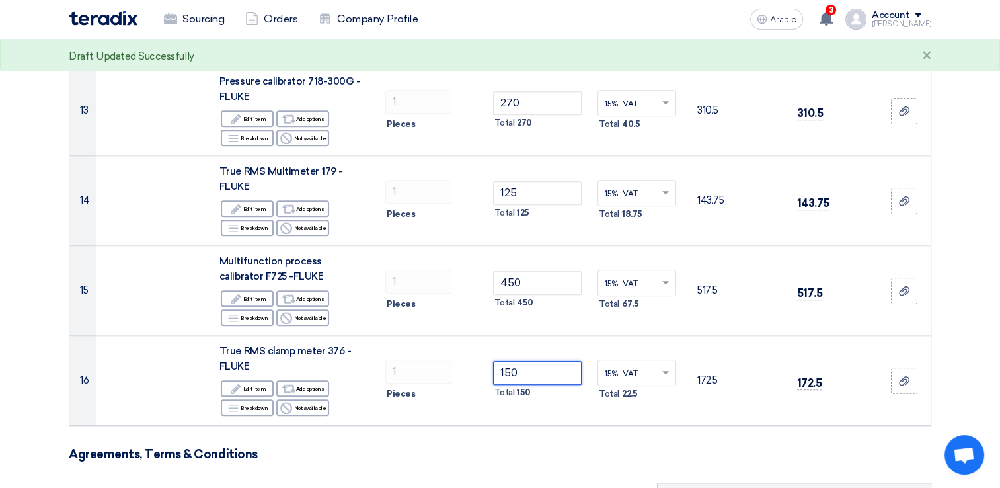
type input "150"
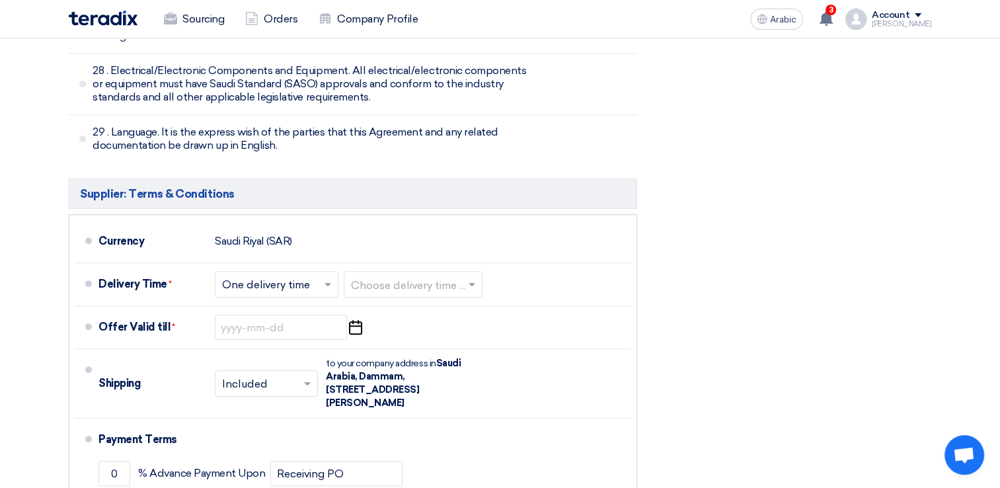
scroll to position [5885, 0]
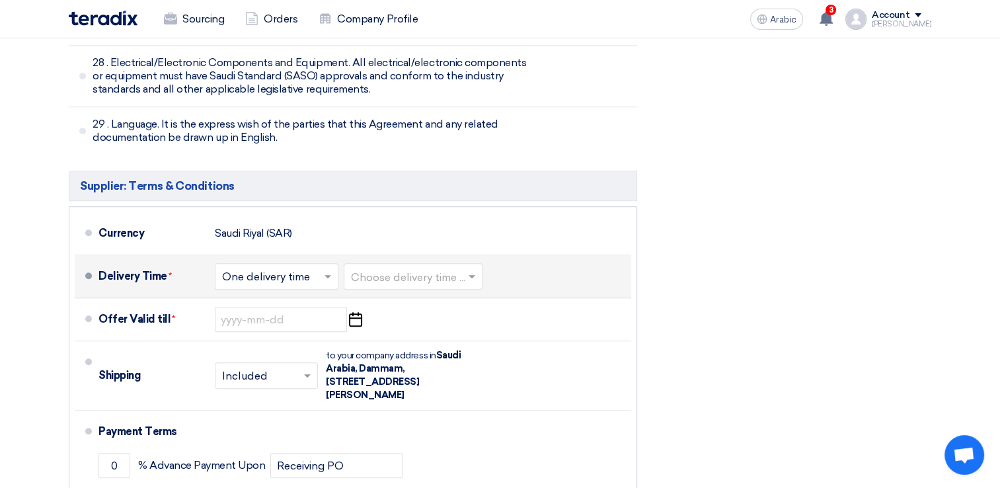
click at [332, 267] on div at bounding box center [277, 276] width 122 height 19
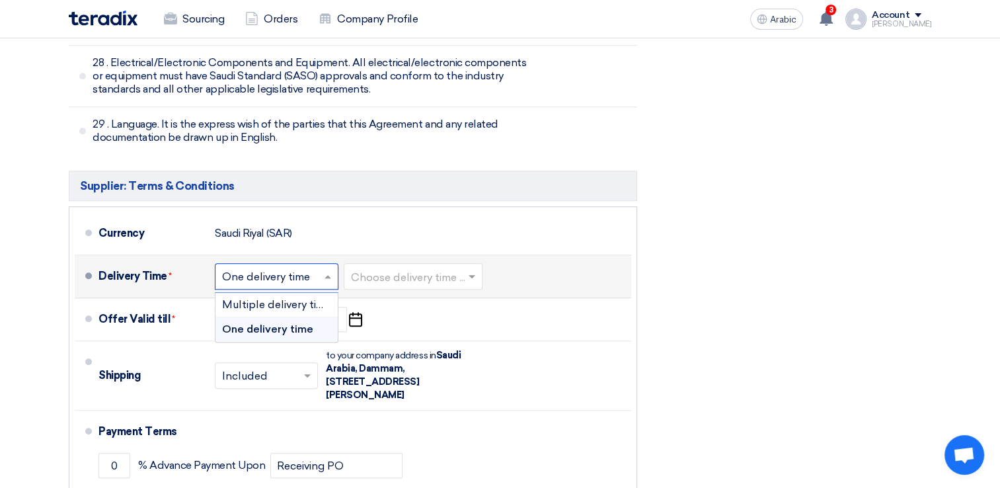
click at [332, 268] on input "text" at bounding box center [277, 277] width 110 height 19
click at [592, 261] on div "Delivery Time * Choose delivery time ... × One delivery time × Multiple deliver…" at bounding box center [363, 277] width 528 height 32
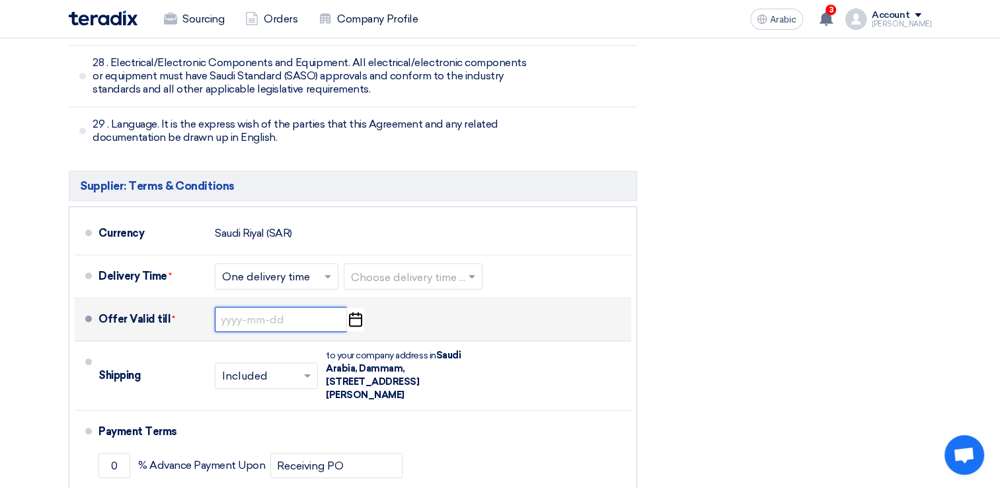
click at [264, 307] on input at bounding box center [281, 319] width 132 height 25
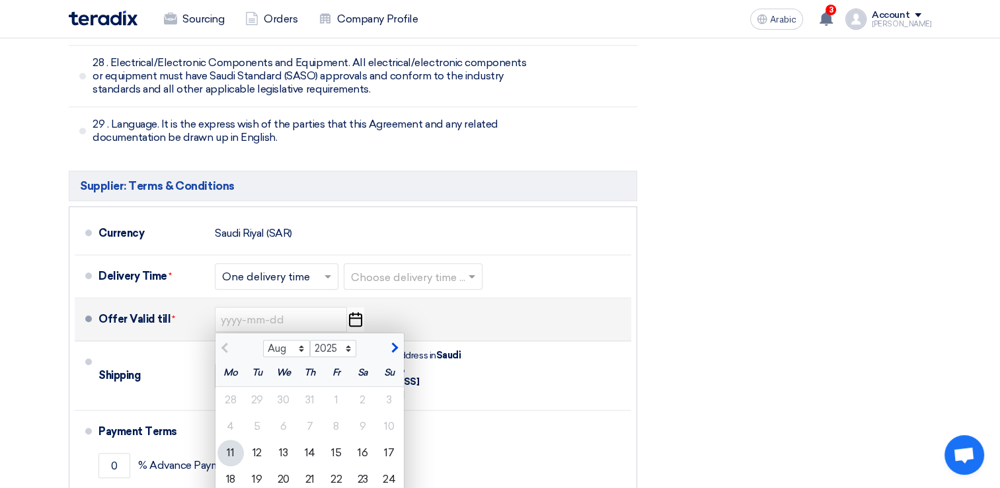
click at [393, 342] on span "button" at bounding box center [392, 348] width 7 height 12
select select "9"
click at [282, 413] on div "10" at bounding box center [283, 426] width 26 height 26
type input "[DATE]"
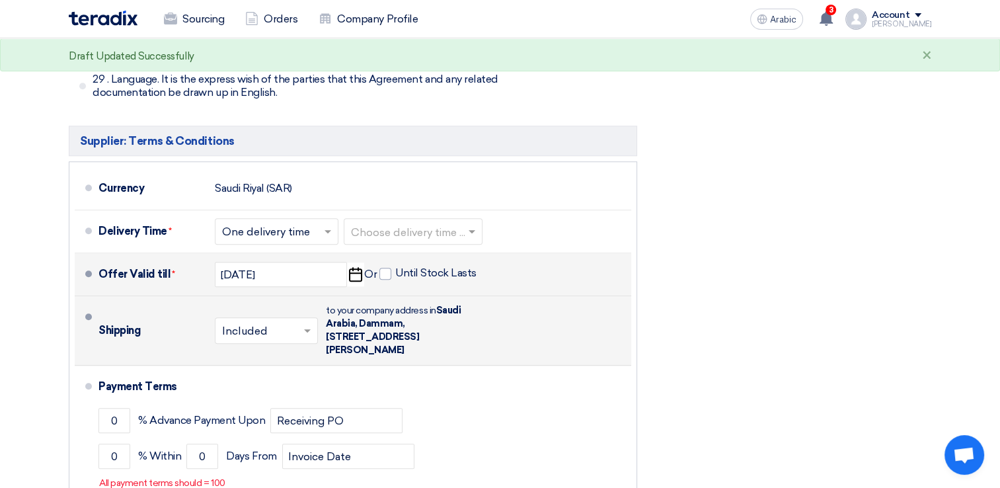
scroll to position [6017, 0]
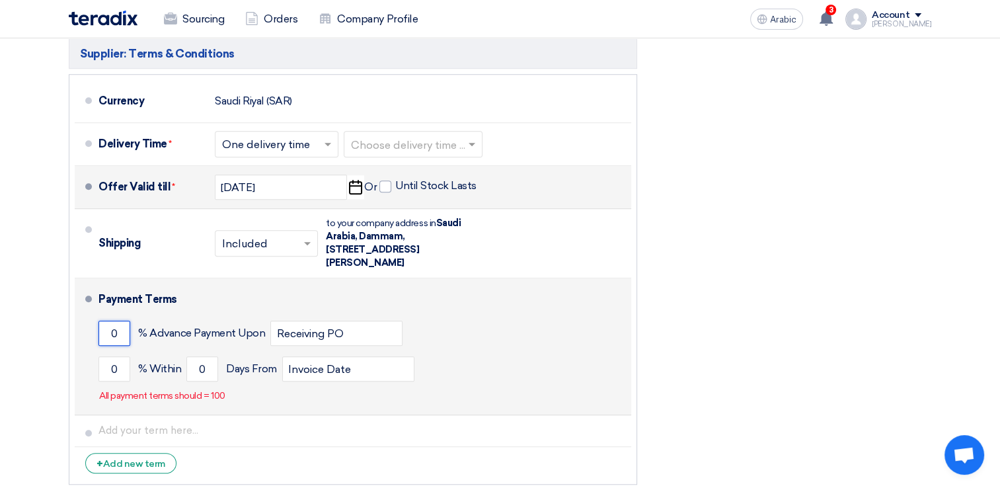
click at [124, 321] on input "0" at bounding box center [115, 333] width 32 height 25
click at [124, 356] on input "0" at bounding box center [115, 368] width 32 height 25
type input "0"
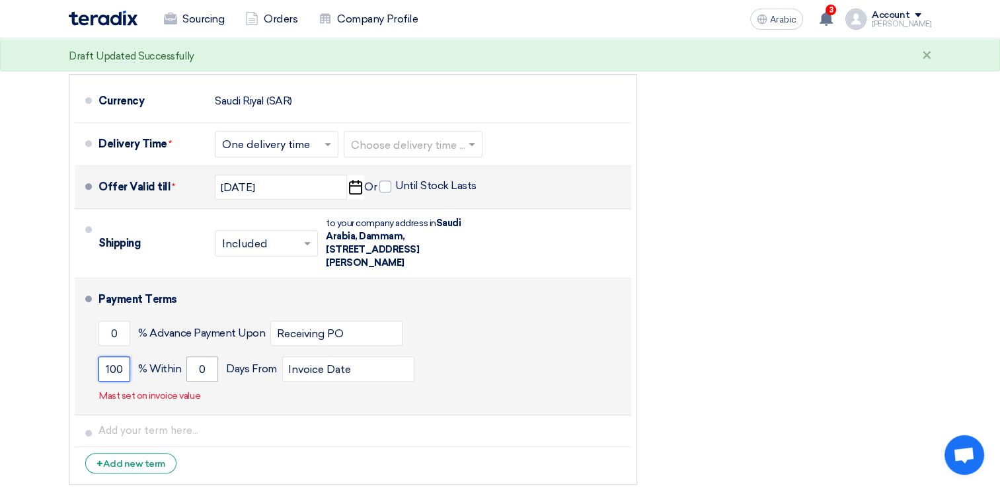
type input "100"
click at [208, 356] on input "0" at bounding box center [202, 368] width 32 height 25
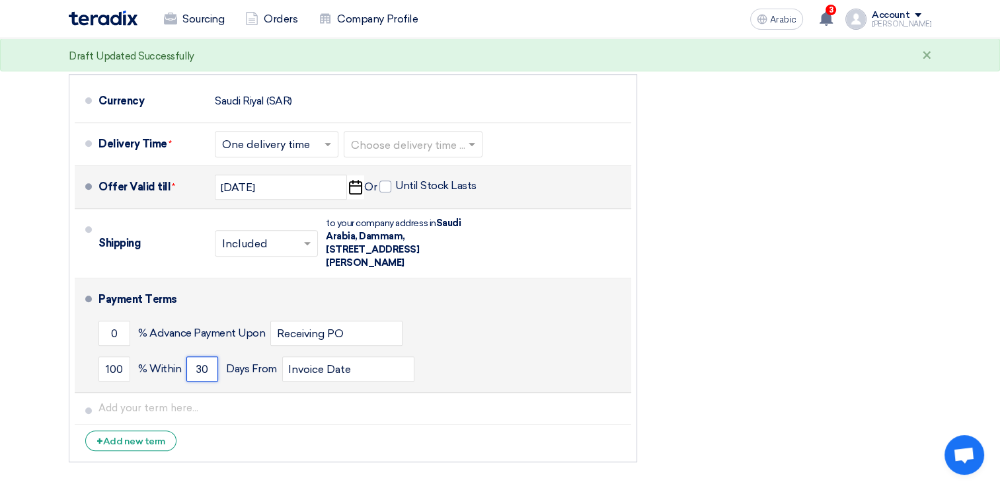
type input "30"
click at [458, 351] on div "100 % [DATE] From Invoice Date" at bounding box center [363, 369] width 528 height 36
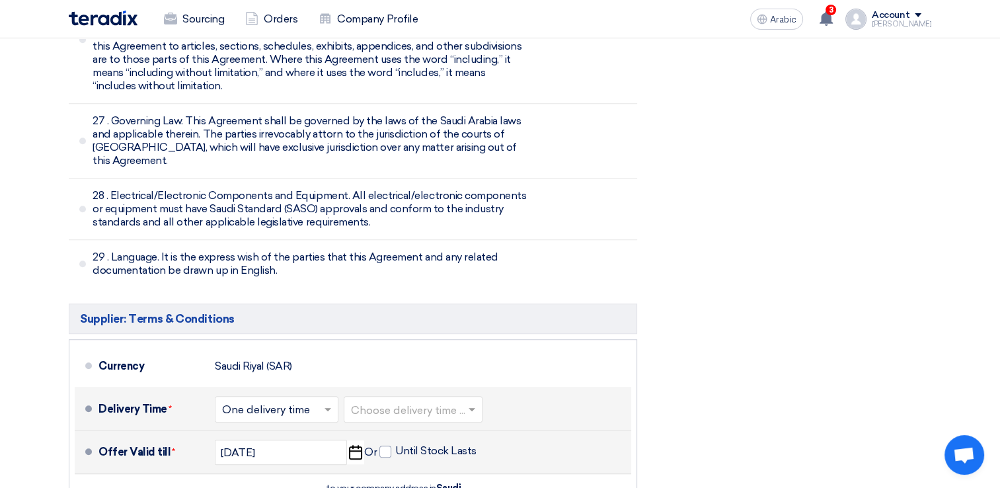
scroll to position [5753, 0]
click at [439, 401] on input "text" at bounding box center [414, 410] width 126 height 19
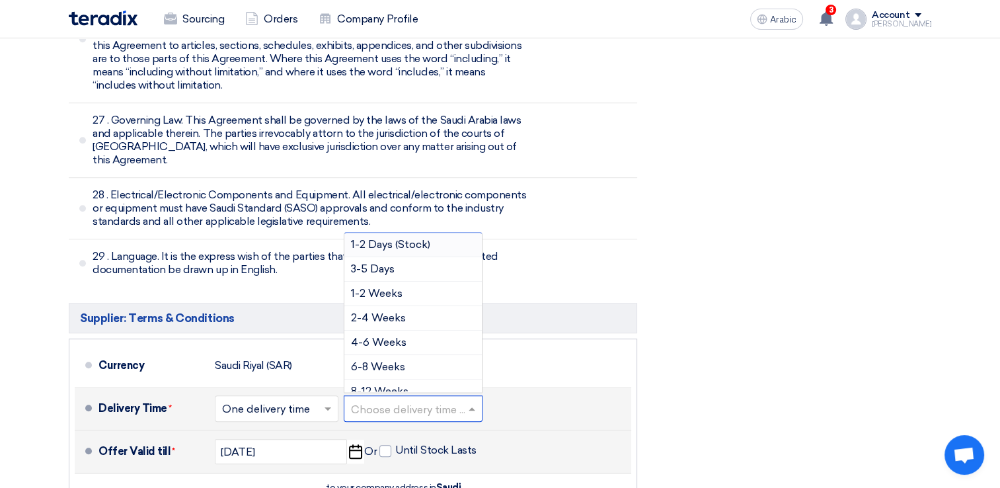
click at [430, 233] on div "1-2 Days (Stock)" at bounding box center [413, 245] width 138 height 24
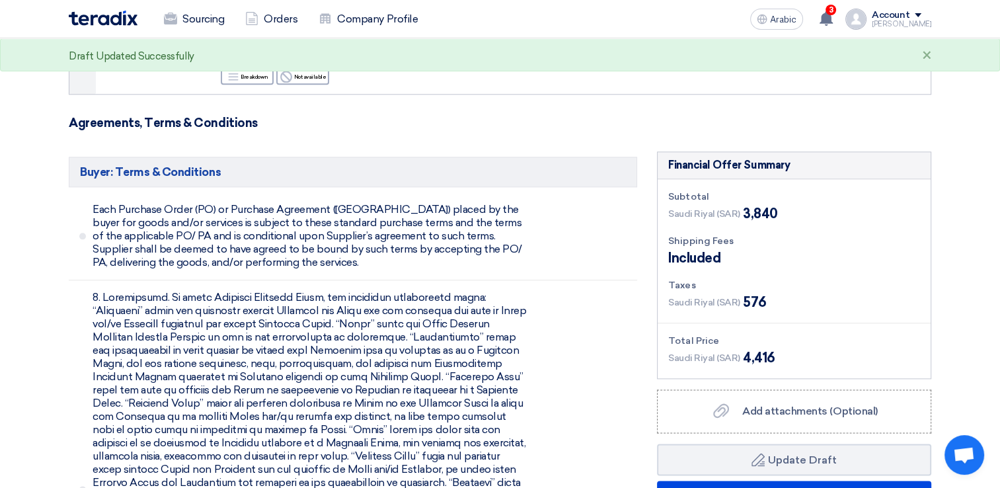
scroll to position [1521, 0]
click at [767, 410] on span "Add attachments (Optional)" at bounding box center [811, 411] width 136 height 13
click at [0, 0] on input "Add attachments (Optional) Add attachments (Optional)" at bounding box center [0, 0] width 0 height 0
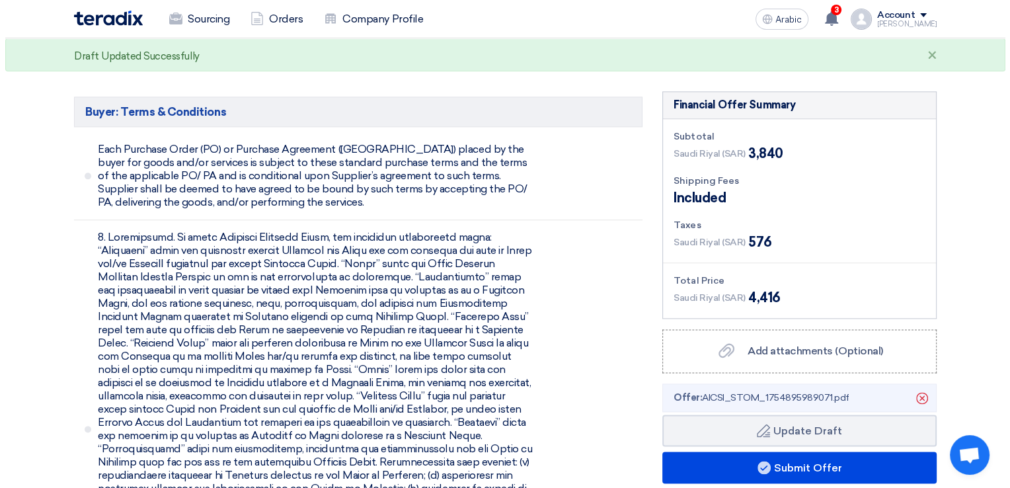
scroll to position [1587, 0]
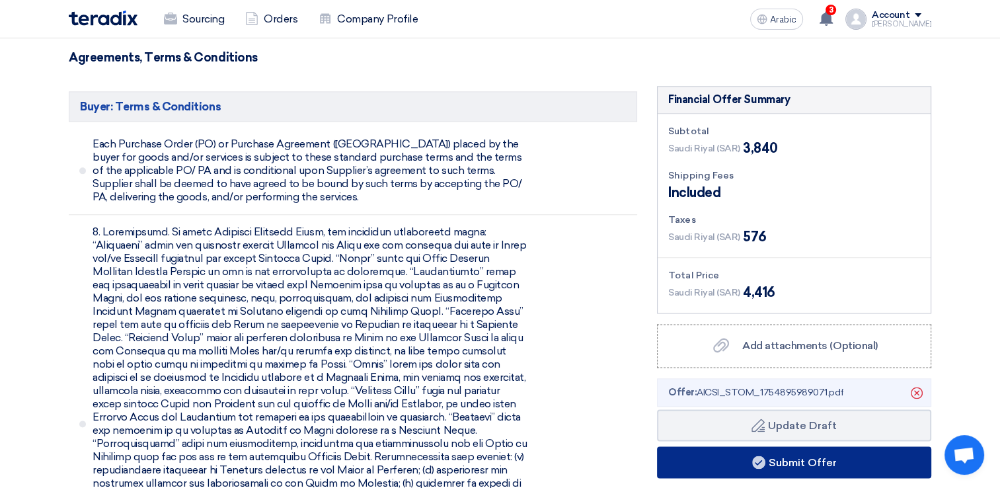
click at [723, 463] on button "Submit Offer" at bounding box center [794, 462] width 274 height 32
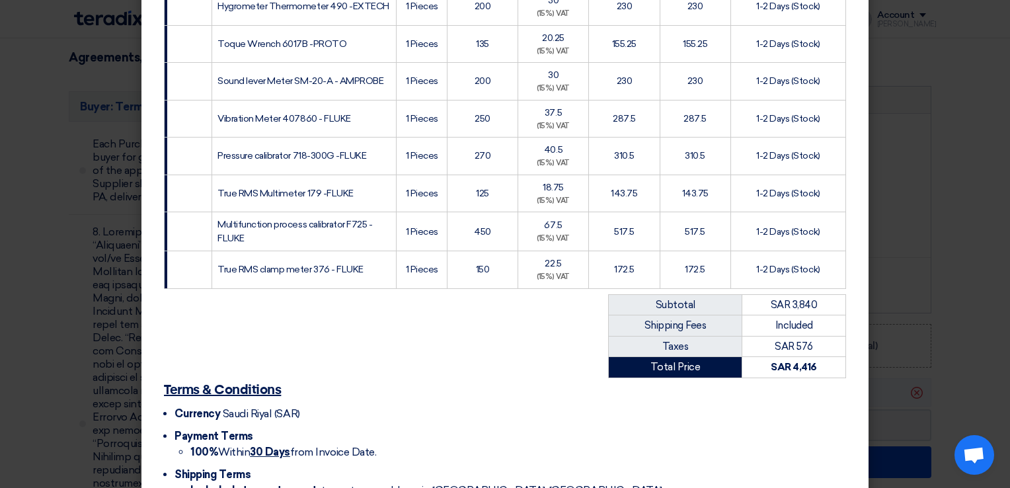
scroll to position [711, 0]
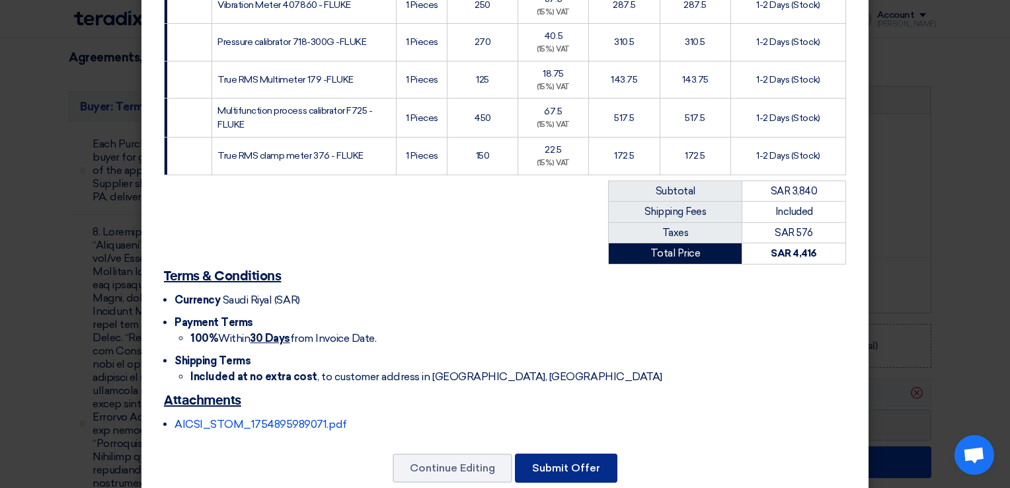
click at [559, 454] on button "Submit Offer" at bounding box center [566, 468] width 102 height 29
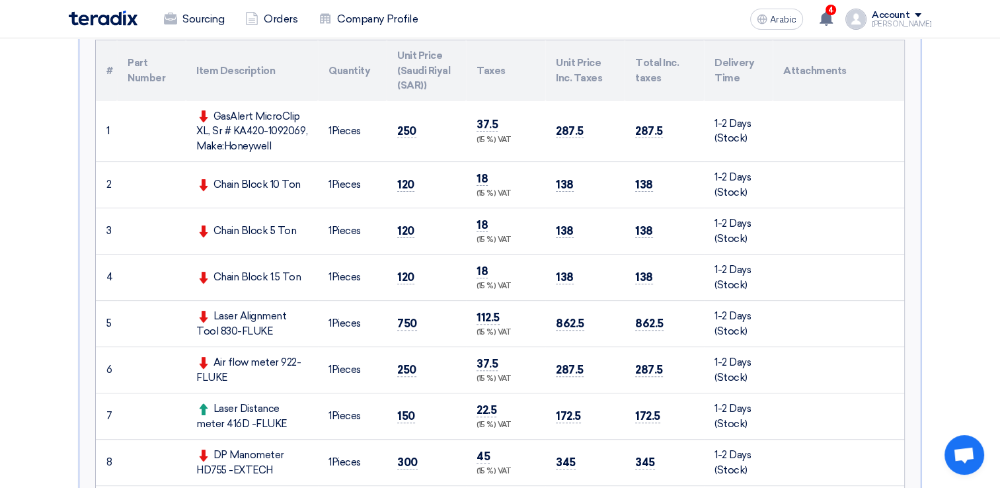
scroll to position [397, 0]
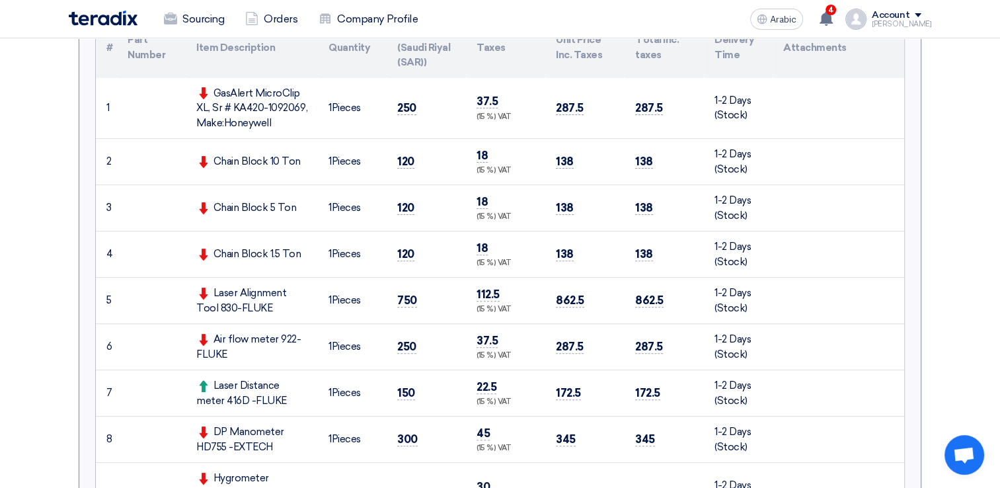
drag, startPoint x: 190, startPoint y: 83, endPoint x: 205, endPoint y: 319, distance: 236.5
click at [205, 319] on tbody "1 GasAlert MicroClip XL, Sr # KA420-1092069, Make:Honeywell 1 2 1 3" at bounding box center [500, 470] width 809 height 785
drag, startPoint x: 205, startPoint y: 319, endPoint x: 290, endPoint y: 317, distance: 84.6
click at [290, 317] on td "Laser Alignment Tool 830-FLUKE" at bounding box center [252, 301] width 132 height 46
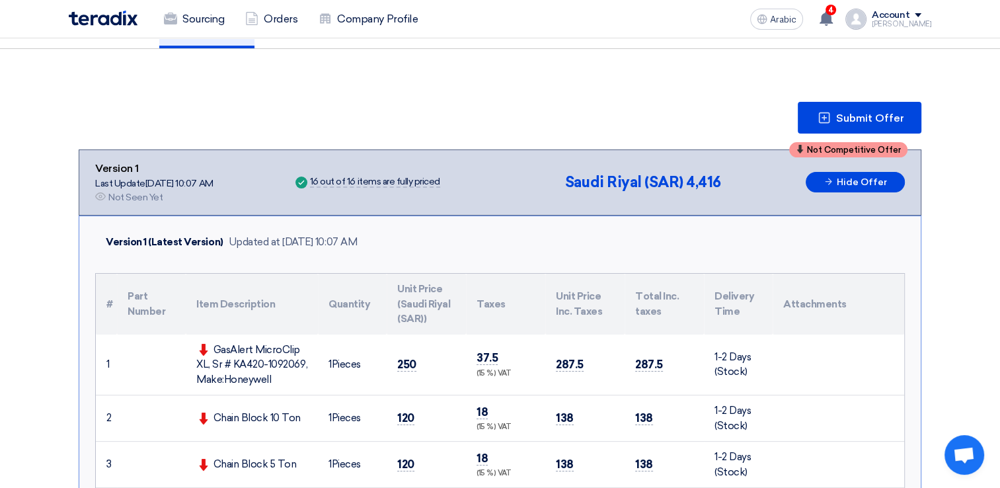
scroll to position [132, 0]
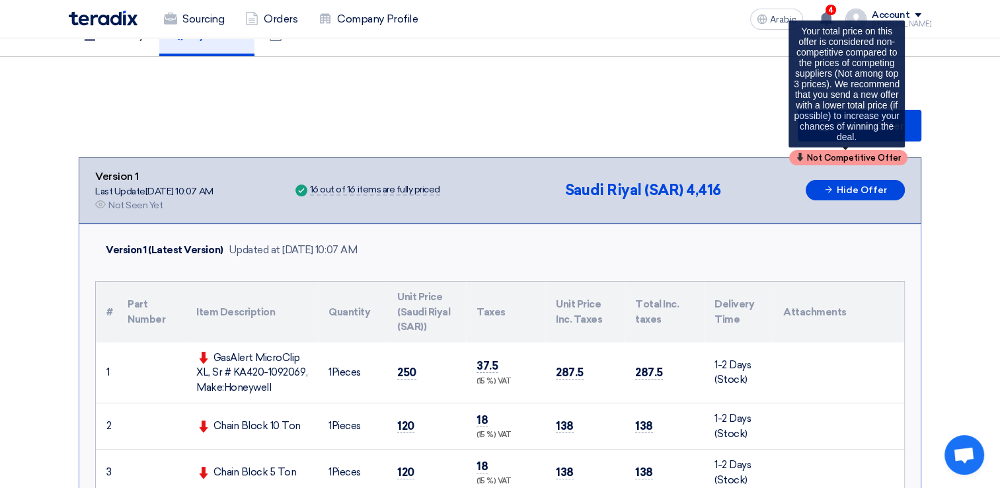
click at [821, 157] on span "Not Competitive Offer" at bounding box center [854, 157] width 94 height 9
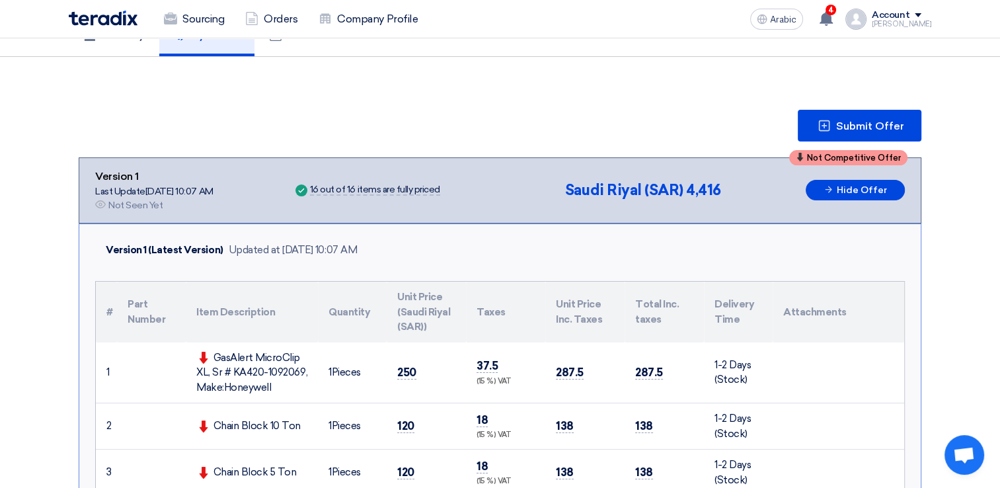
drag, startPoint x: 821, startPoint y: 157, endPoint x: 770, endPoint y: 235, distance: 93.2
click at [770, 235] on div "Version 1 (Latest Version) Updated at [DATE] 10:07 AM" at bounding box center [500, 250] width 810 height 31
click at [159, 369] on td at bounding box center [151, 373] width 69 height 61
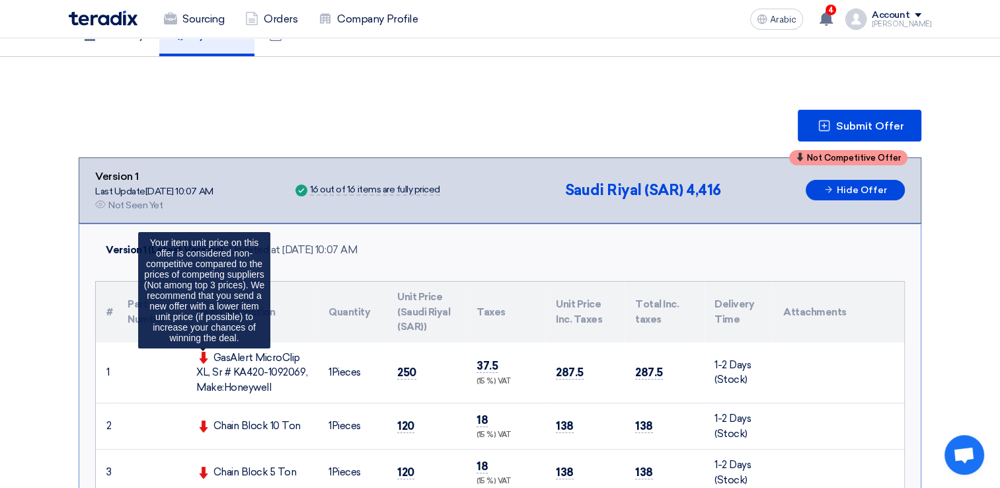
click at [203, 355] on use at bounding box center [204, 358] width 9 height 12
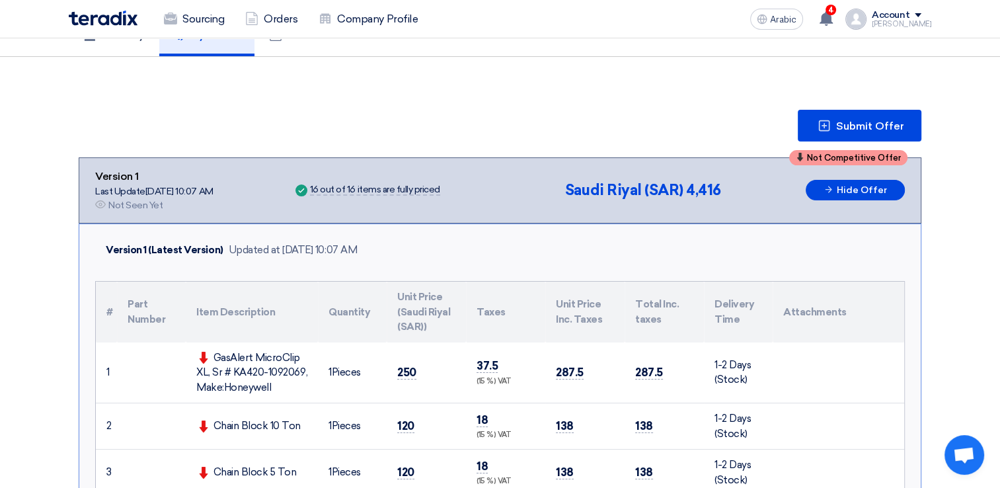
click at [190, 358] on td "GasAlert MicroClip XL, Sr # KA420-1092069, Make:Honeywell" at bounding box center [252, 373] width 132 height 61
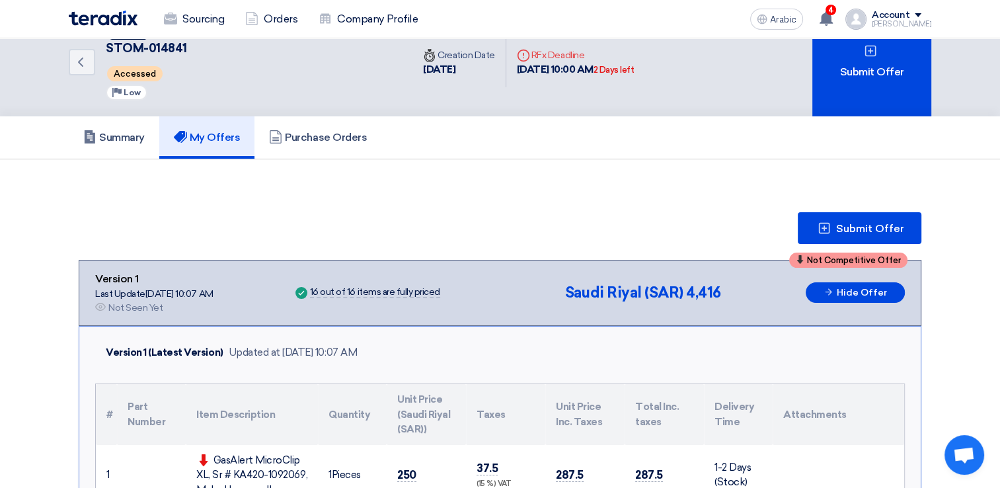
scroll to position [19, 0]
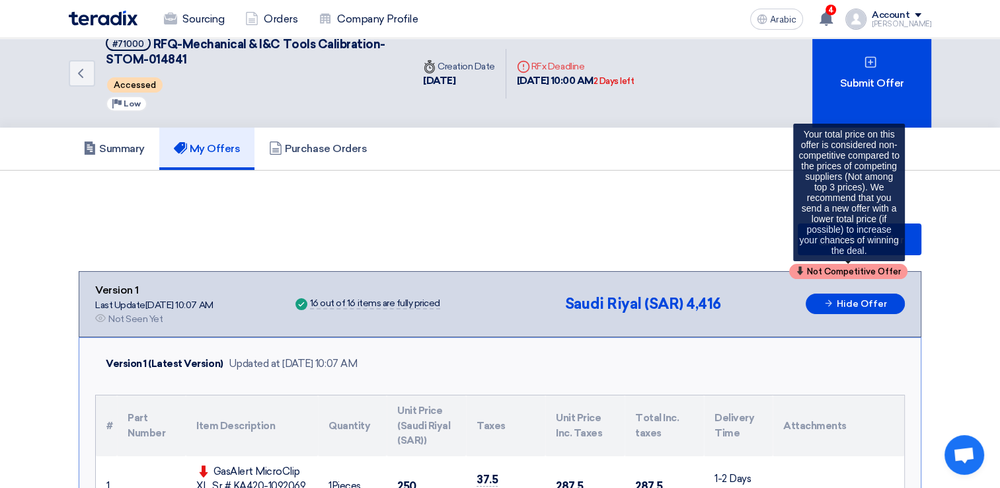
click at [858, 269] on span "Not Competitive Offer" at bounding box center [854, 271] width 94 height 9
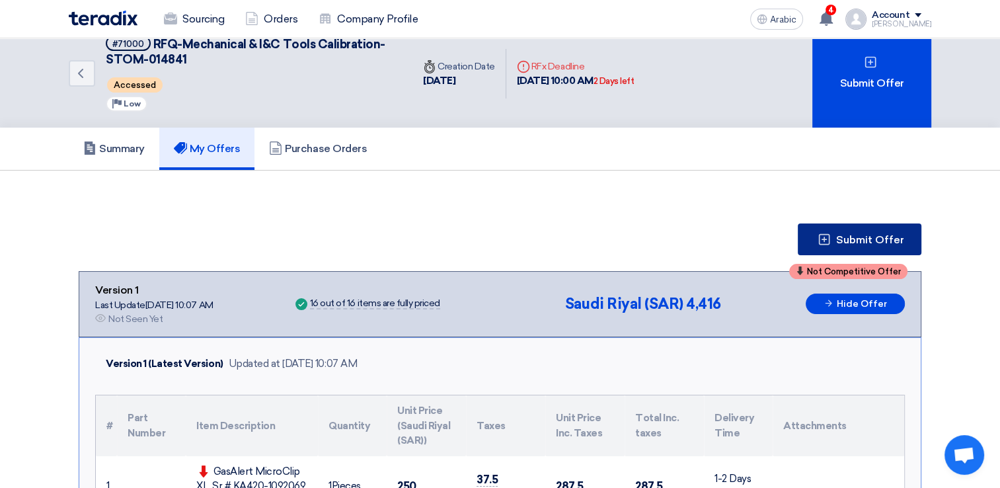
click at [858, 237] on span "Submit Offer" at bounding box center [870, 240] width 68 height 11
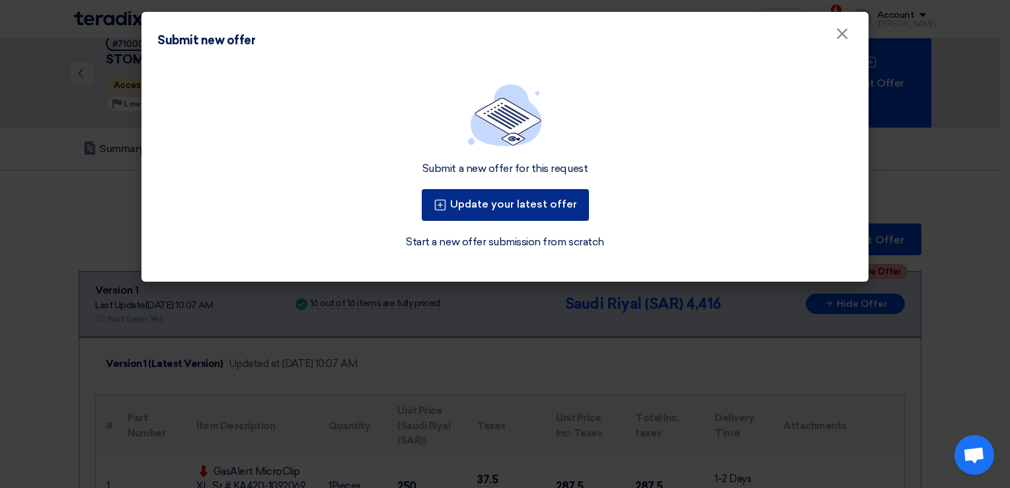
click at [503, 202] on font "Update your latest offer" at bounding box center [513, 204] width 127 height 13
